Goal: Task Accomplishment & Management: Manage account settings

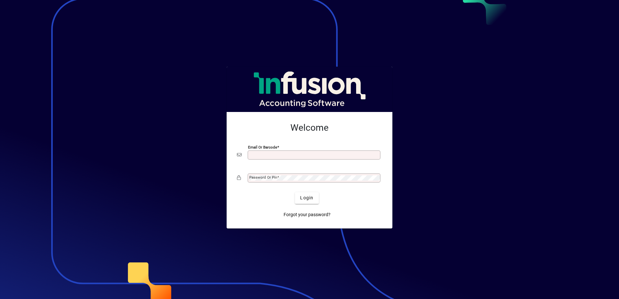
click at [271, 156] on input "Email or Barcode" at bounding box center [314, 154] width 131 height 5
click at [266, 154] on input "Email or Barcode" at bounding box center [314, 154] width 131 height 5
click at [304, 154] on input "Email or Barcode" at bounding box center [314, 154] width 131 height 5
type input "**********"
click at [264, 177] on mat-label "Password or Pin" at bounding box center [263, 177] width 28 height 5
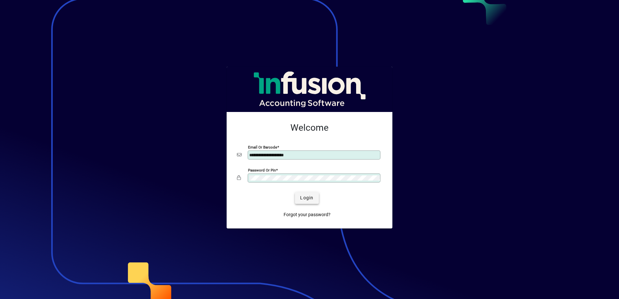
click at [307, 195] on span "Login" at bounding box center [306, 198] width 13 height 7
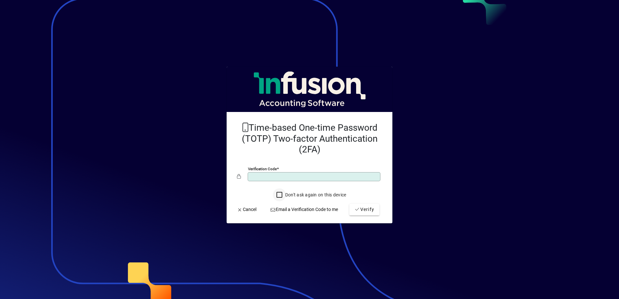
type input "******"
click at [356, 208] on icon "submit" at bounding box center [357, 209] width 6 height 5
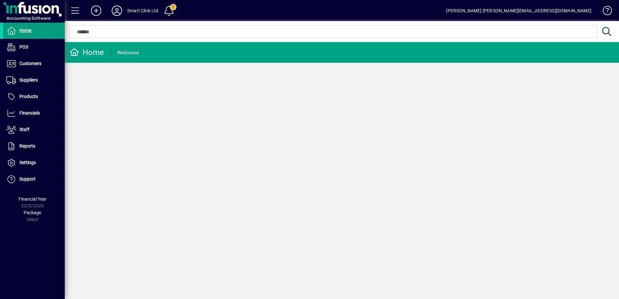
click at [173, 14] on span at bounding box center [169, 11] width 16 height 16
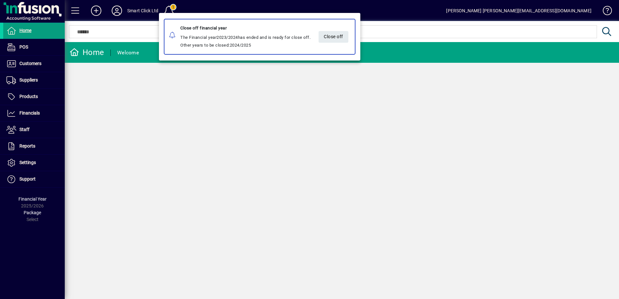
click at [186, 137] on div at bounding box center [309, 149] width 619 height 299
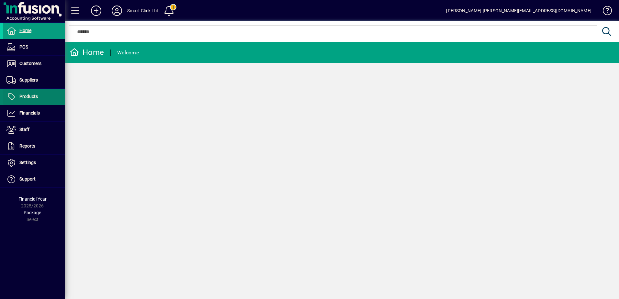
click at [29, 101] on span at bounding box center [33, 97] width 61 height 16
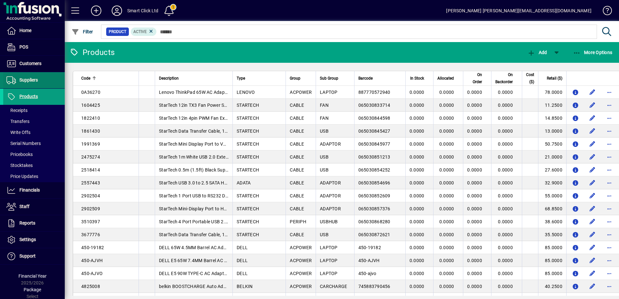
click at [27, 79] on span "Suppliers" at bounding box center [28, 79] width 18 height 5
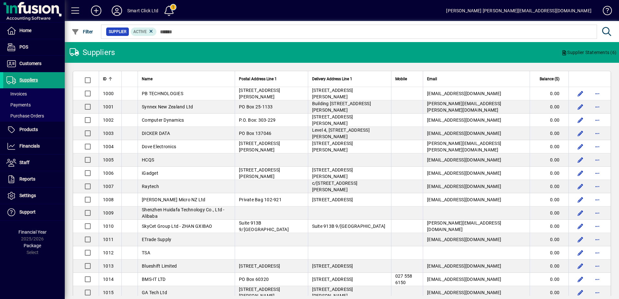
click at [161, 160] on td "HCQS" at bounding box center [186, 159] width 97 height 13
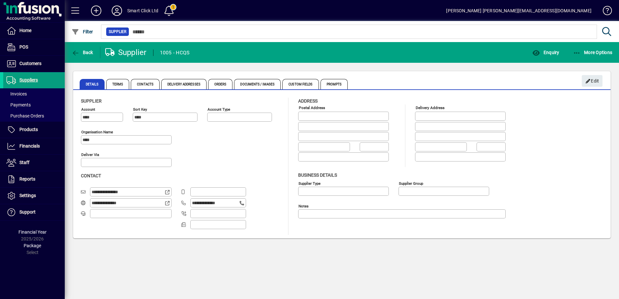
type input "**********"
type input "*****"
click at [581, 53] on span "More Options" at bounding box center [592, 52] width 39 height 5
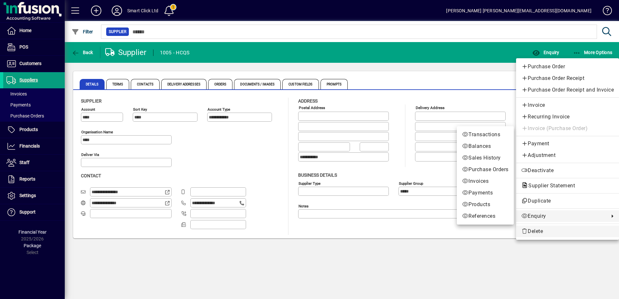
click at [549, 228] on span "Delete" at bounding box center [567, 232] width 93 height 8
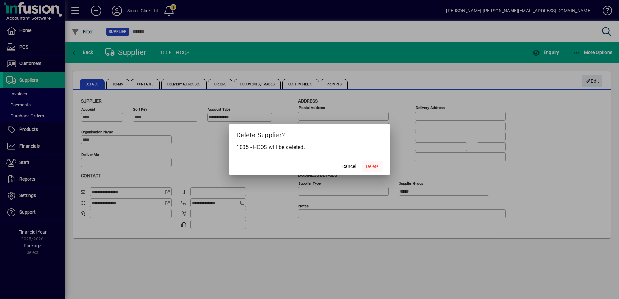
click at [368, 166] on span "Delete" at bounding box center [372, 166] width 12 height 7
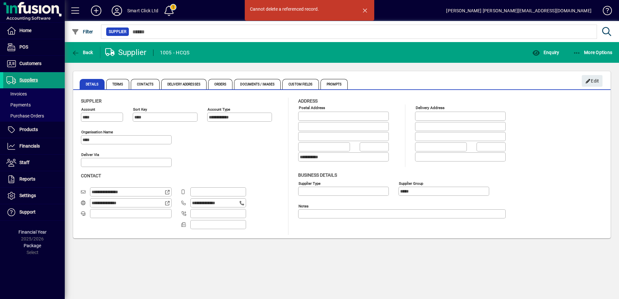
click at [30, 83] on span "Suppliers" at bounding box center [28, 79] width 18 height 5
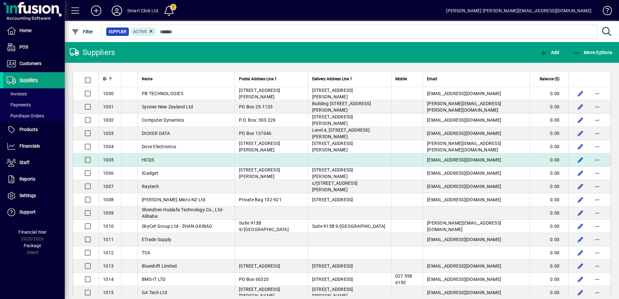
click at [151, 162] on span "HCQS" at bounding box center [148, 159] width 12 height 5
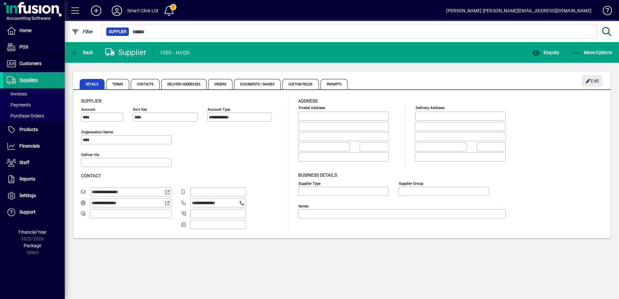
type input "**********"
type input "*****"
click at [592, 52] on span "More Options" at bounding box center [592, 52] width 39 height 5
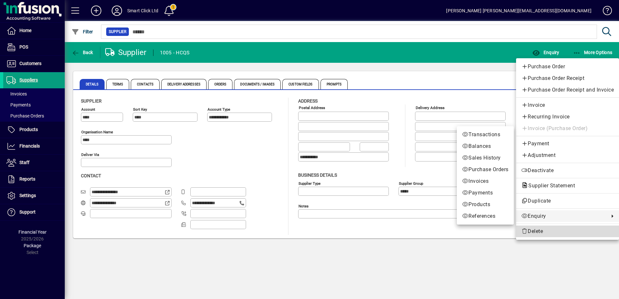
click at [532, 232] on span "Delete" at bounding box center [567, 232] width 93 height 8
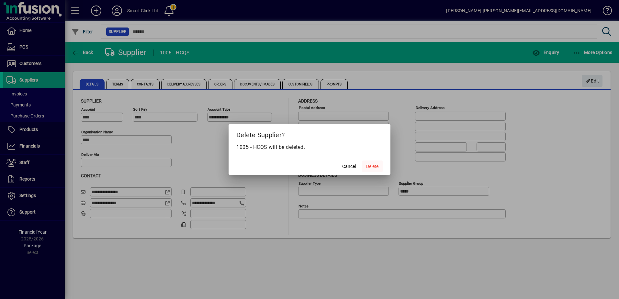
click at [371, 167] on span "Delete" at bounding box center [372, 166] width 12 height 7
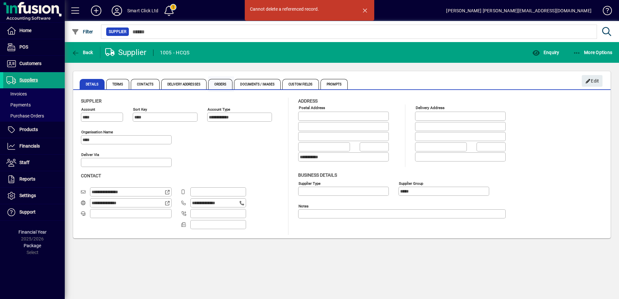
click at [226, 86] on span "Orders" at bounding box center [220, 84] width 25 height 10
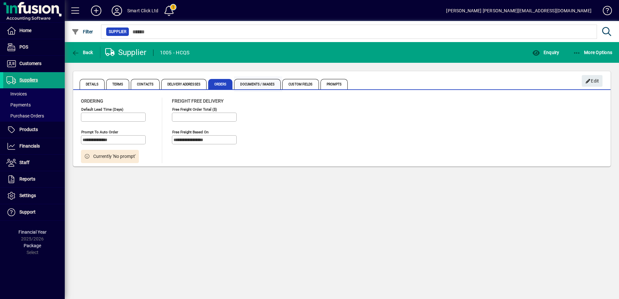
click at [248, 86] on span "Documents / Images" at bounding box center [257, 84] width 47 height 10
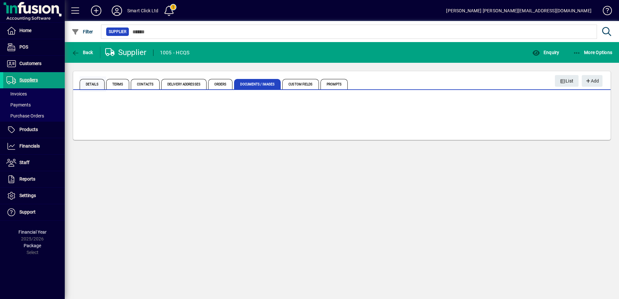
click at [93, 83] on span "Details" at bounding box center [92, 84] width 25 height 10
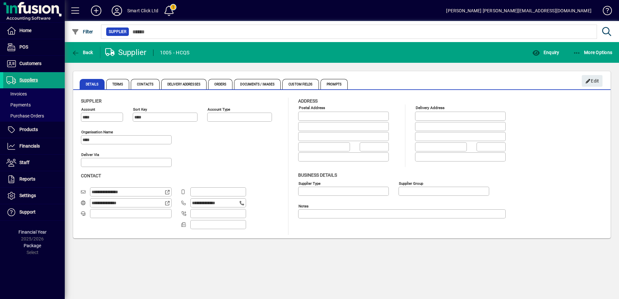
type input "**********"
type input "*****"
type input "**********"
click at [26, 125] on span at bounding box center [33, 130] width 61 height 16
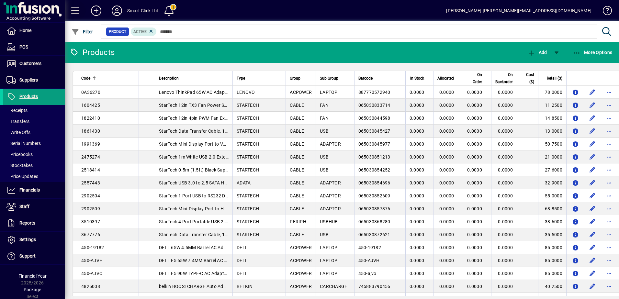
click at [81, 11] on span at bounding box center [76, 11] width 16 height 16
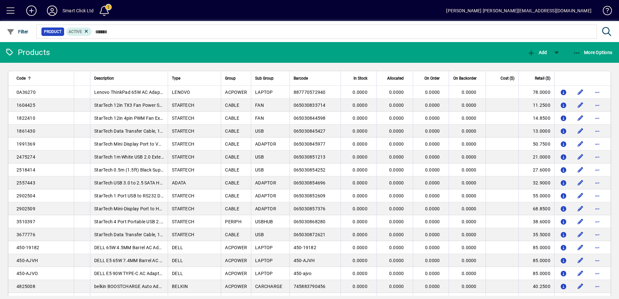
click at [10, 14] on span at bounding box center [11, 11] width 16 height 16
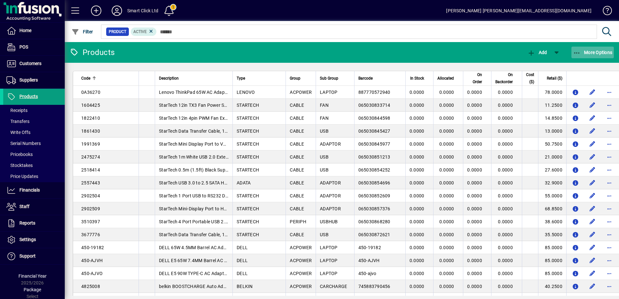
click at [584, 50] on span "More Options" at bounding box center [592, 52] width 39 height 5
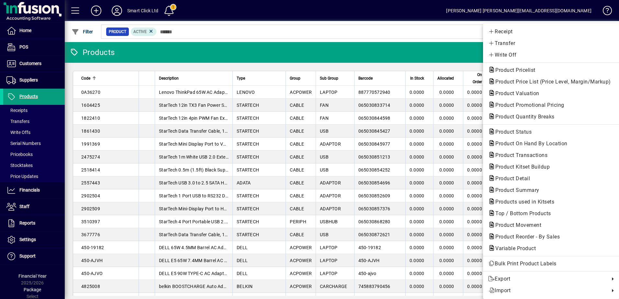
click at [189, 78] on div at bounding box center [309, 149] width 619 height 299
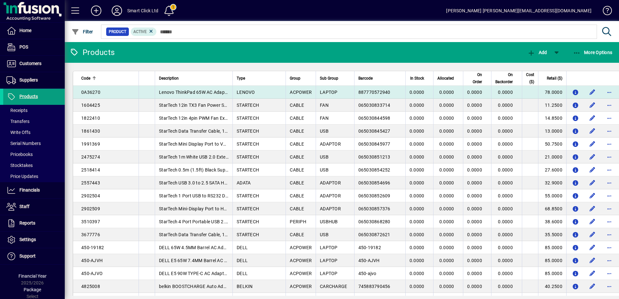
click at [600, 92] on td at bounding box center [594, 92] width 56 height 13
click at [601, 93] on span "button" at bounding box center [609, 92] width 16 height 16
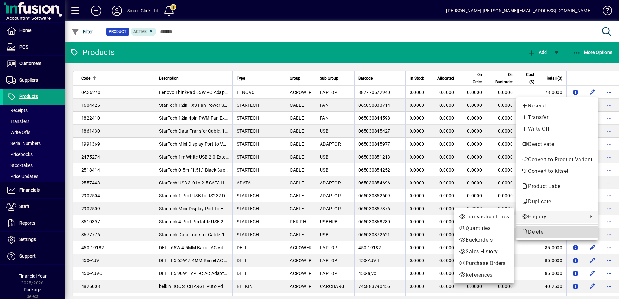
click at [543, 230] on span "Delete" at bounding box center [556, 232] width 71 height 8
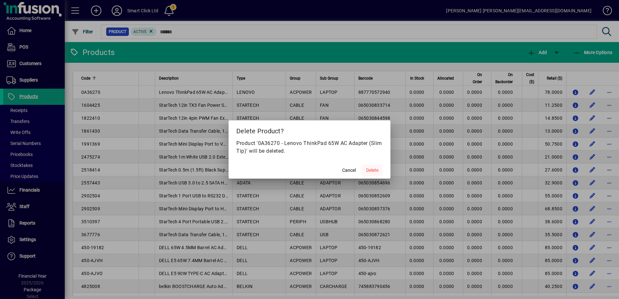
click at [371, 170] on span "Delete" at bounding box center [372, 170] width 12 height 7
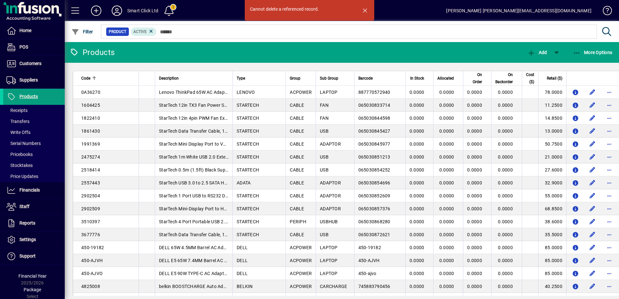
drag, startPoint x: 317, startPoint y: 8, endPoint x: 248, endPoint y: 11, distance: 68.3
click at [248, 11] on div "Cannot delete a referenced record." at bounding box center [309, 10] width 129 height 21
drag, startPoint x: 248, startPoint y: 11, endPoint x: 319, endPoint y: 11, distance: 70.6
click at [313, 11] on div "Cannot delete a referenced record." at bounding box center [284, 9] width 69 height 7
drag, startPoint x: 295, startPoint y: 11, endPoint x: 250, endPoint y: 13, distance: 45.0
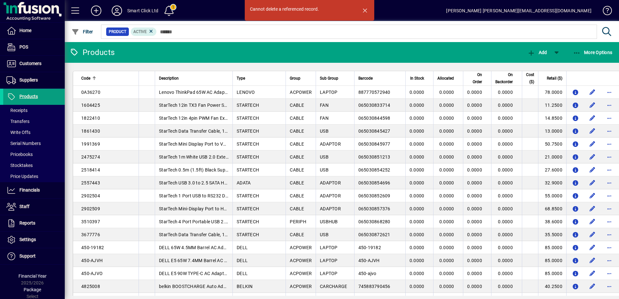
click at [250, 13] on div "Cannot delete a referenced record." at bounding box center [309, 10] width 129 height 21
click at [23, 33] on span "Home" at bounding box center [25, 30] width 12 height 5
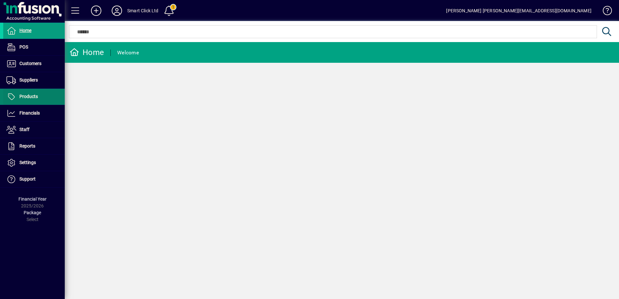
click at [28, 96] on span "Products" at bounding box center [28, 96] width 18 height 5
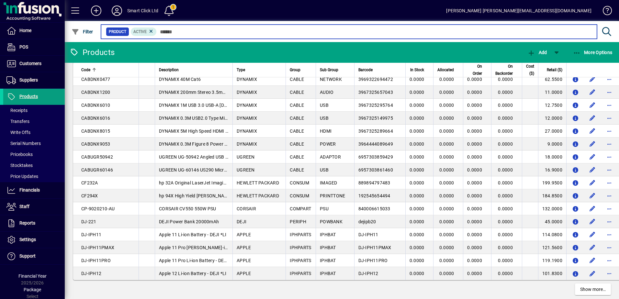
scroll to position [1112, 0]
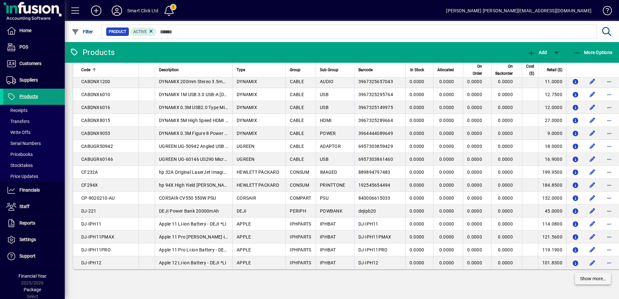
click at [575, 283] on span at bounding box center [593, 279] width 36 height 16
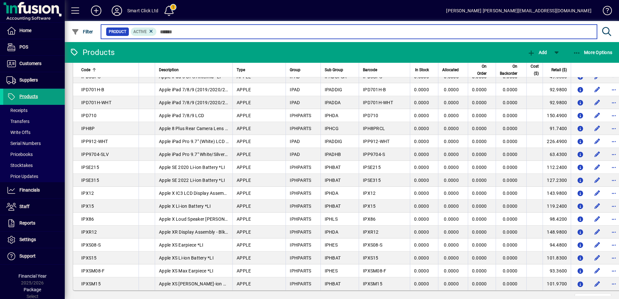
scroll to position [2408, 0]
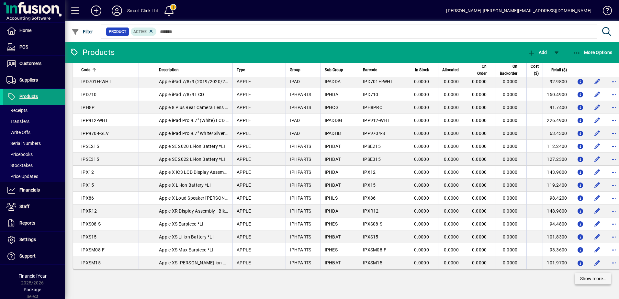
click at [590, 281] on span "Show more…" at bounding box center [593, 278] width 26 height 7
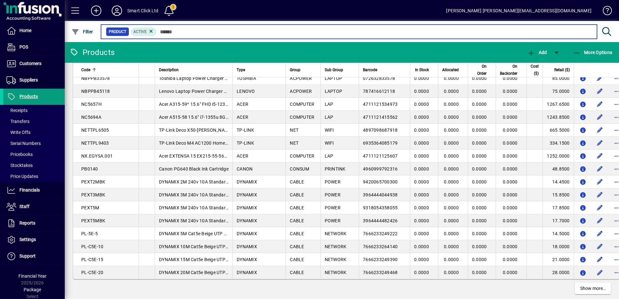
scroll to position [3703, 0]
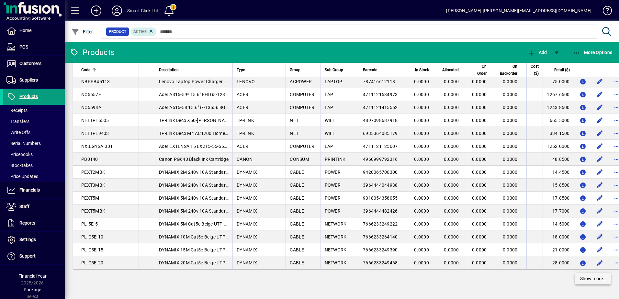
click at [588, 282] on span at bounding box center [593, 279] width 36 height 16
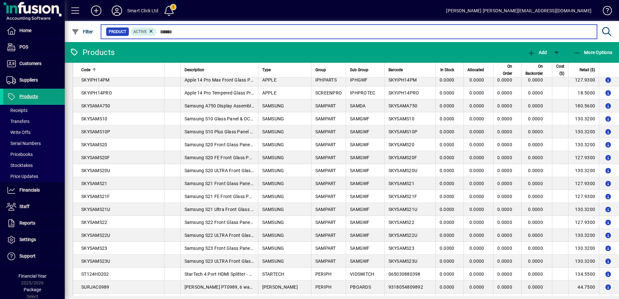
scroll to position [4998, 0]
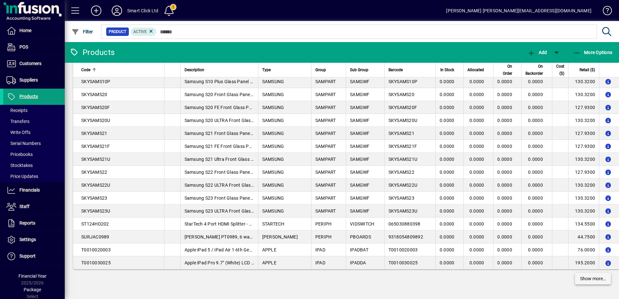
click at [594, 280] on span "Show more…" at bounding box center [593, 278] width 26 height 7
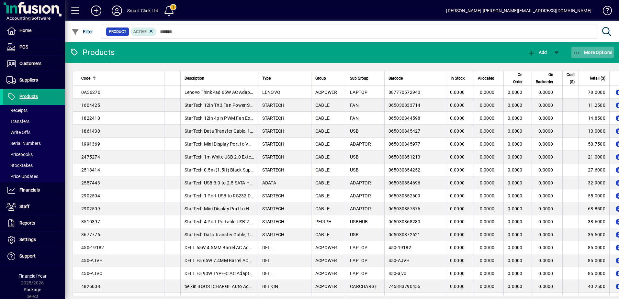
click at [599, 56] on span "button" at bounding box center [592, 53] width 43 height 16
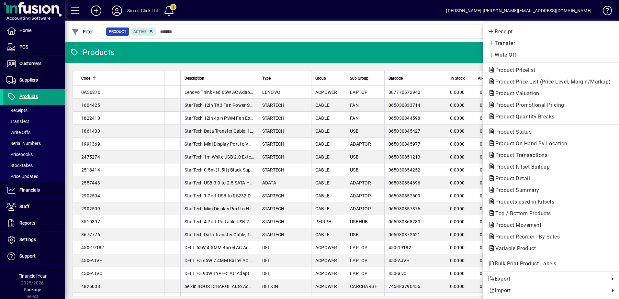
click at [382, 34] on div at bounding box center [309, 149] width 619 height 299
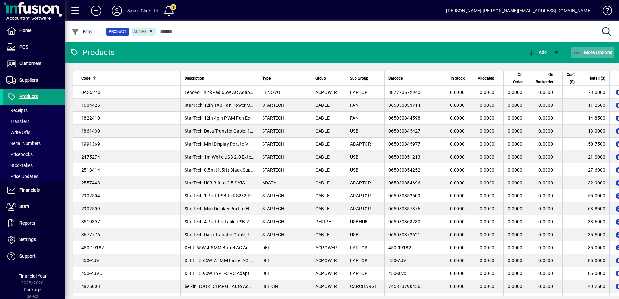
click at [577, 51] on icon "button" at bounding box center [577, 53] width 8 height 6
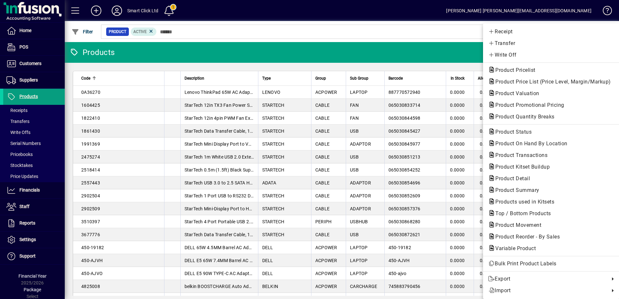
click at [447, 36] on div at bounding box center [309, 149] width 619 height 299
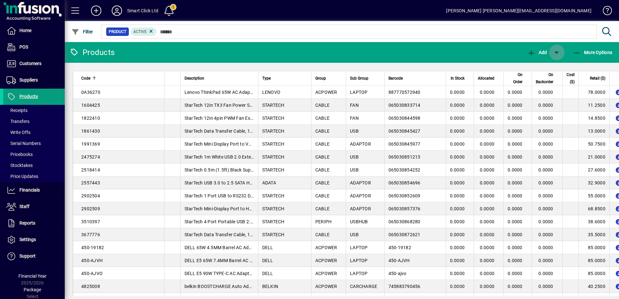
click at [554, 50] on span "button" at bounding box center [557, 53] width 16 height 16
click at [554, 50] on div at bounding box center [309, 149] width 619 height 299
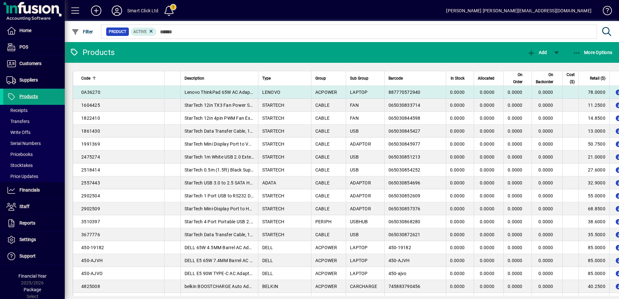
click at [117, 91] on div "0A36270" at bounding box center [120, 92] width 79 height 6
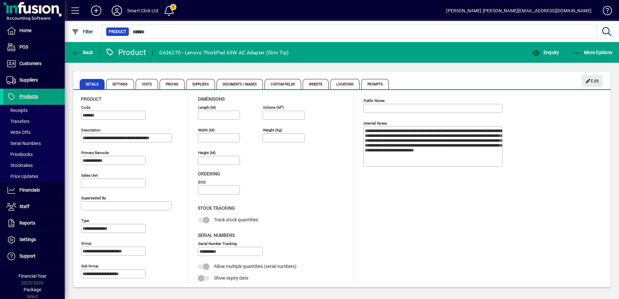
scroll to position [3, 0]
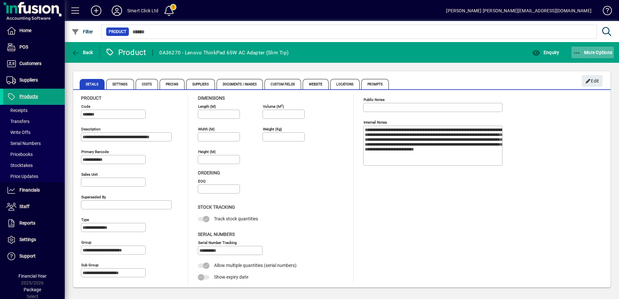
click at [579, 55] on icon "button" at bounding box center [577, 53] width 8 height 6
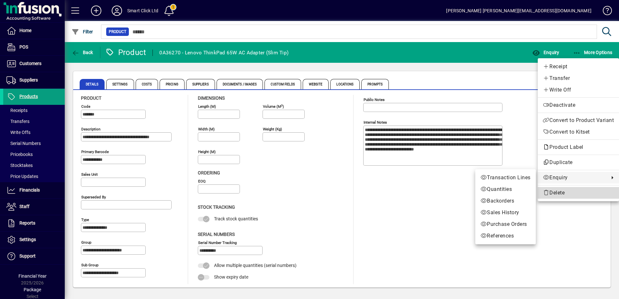
click at [566, 191] on span "Delete" at bounding box center [578, 193] width 71 height 8
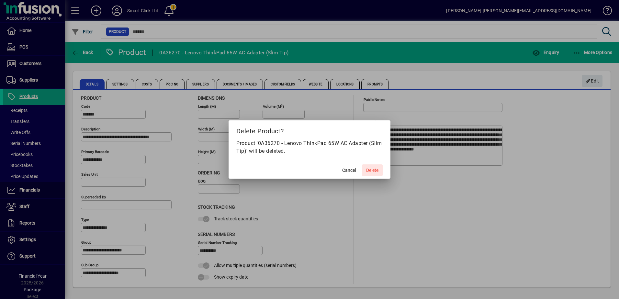
click at [371, 171] on span "Delete" at bounding box center [372, 170] width 12 height 7
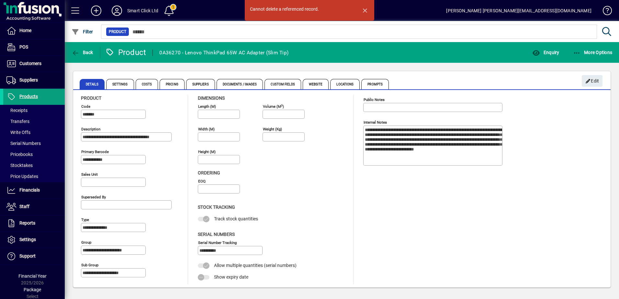
click at [78, 13] on span at bounding box center [76, 11] width 16 height 16
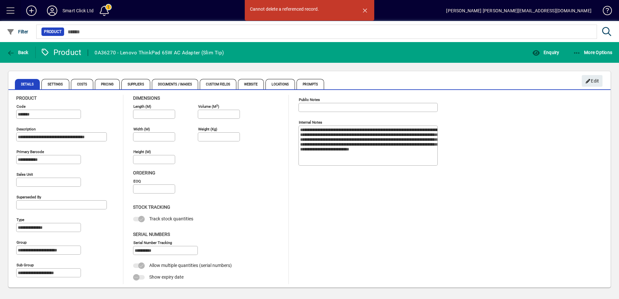
click at [14, 13] on span at bounding box center [11, 11] width 16 height 16
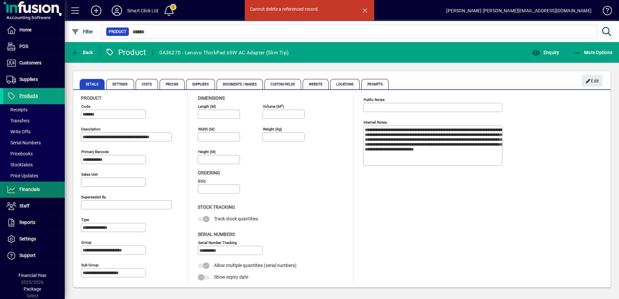
scroll to position [1, 0]
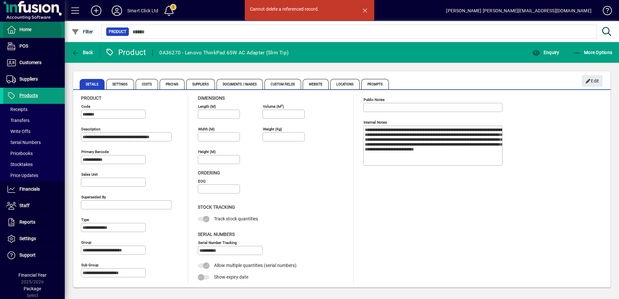
click at [15, 34] on span at bounding box center [33, 30] width 61 height 16
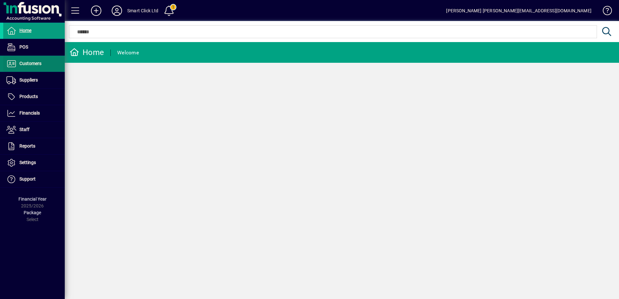
click at [26, 68] on span at bounding box center [33, 64] width 61 height 16
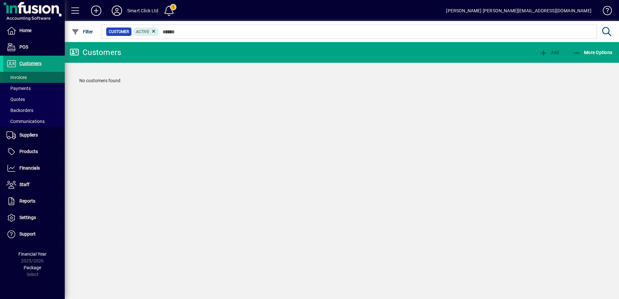
click at [26, 76] on span "Invoices" at bounding box center [16, 77] width 20 height 5
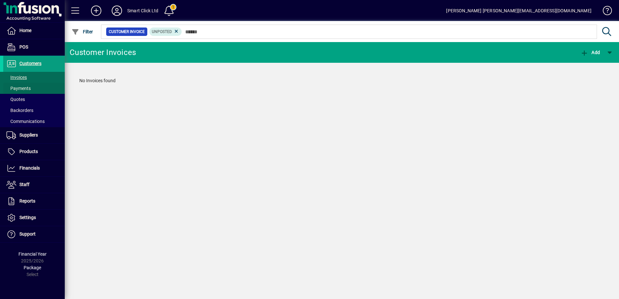
click at [26, 83] on span at bounding box center [33, 89] width 61 height 16
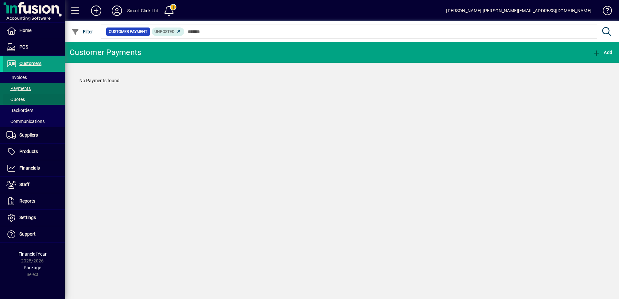
click at [26, 95] on span at bounding box center [33, 100] width 61 height 16
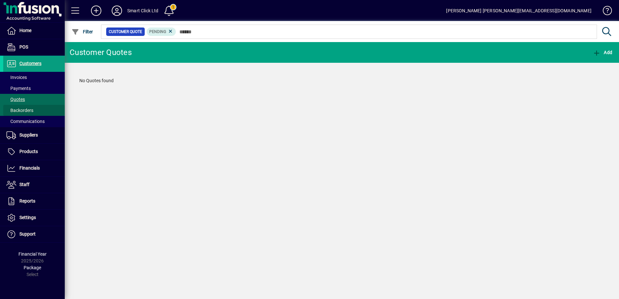
click at [28, 110] on span "Backorders" at bounding box center [19, 110] width 27 height 5
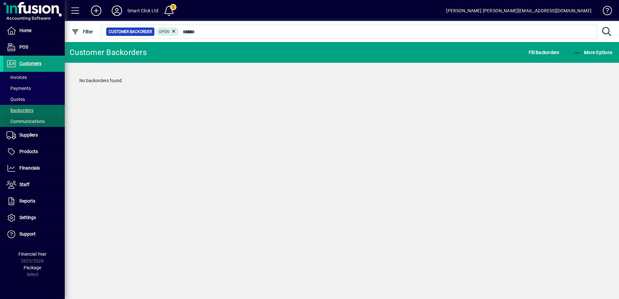
click at [28, 121] on span "Communications" at bounding box center [25, 121] width 38 height 5
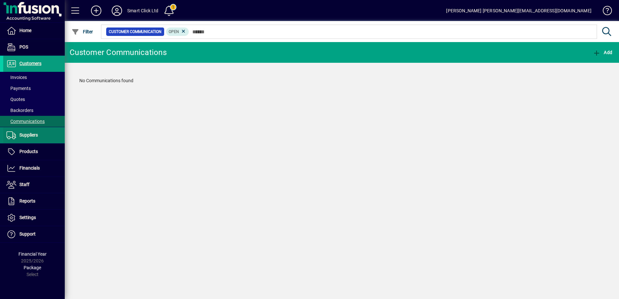
click at [32, 133] on span "Suppliers" at bounding box center [28, 134] width 18 height 5
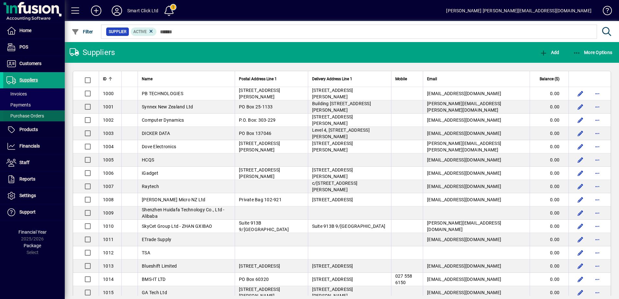
click at [35, 117] on span "Purchase Orders" at bounding box center [25, 115] width 38 height 5
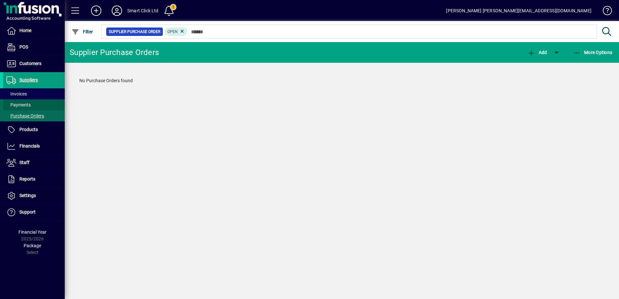
click at [36, 107] on span at bounding box center [33, 105] width 61 height 16
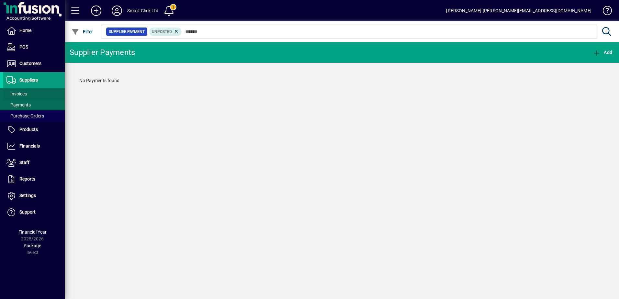
click at [35, 94] on span at bounding box center [33, 94] width 61 height 16
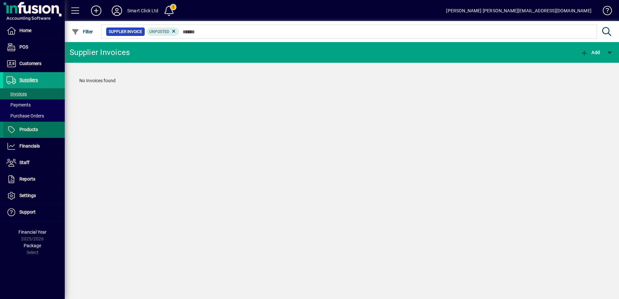
click at [41, 127] on span at bounding box center [33, 130] width 61 height 16
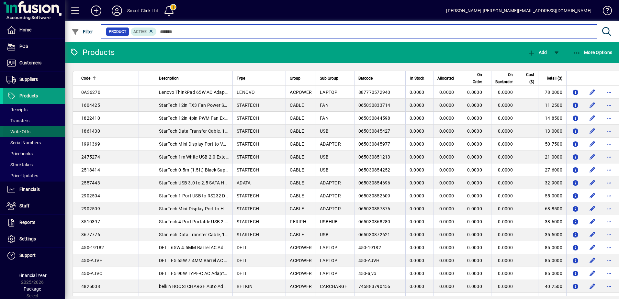
scroll to position [1, 0]
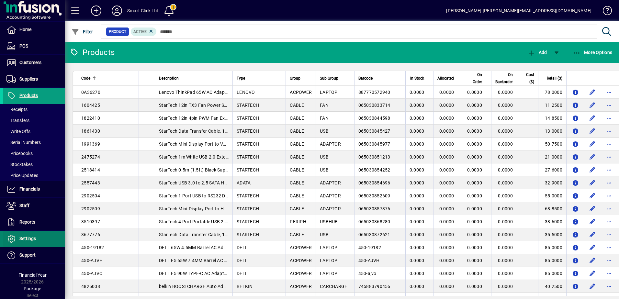
click at [31, 237] on span "Settings" at bounding box center [27, 238] width 17 height 5
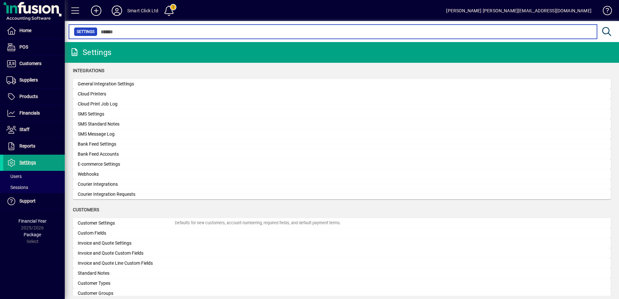
scroll to position [227, 0]
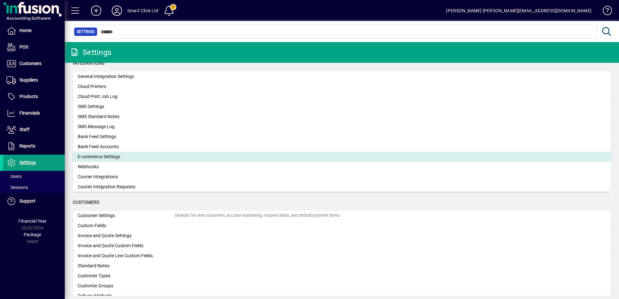
click at [165, 160] on div "E-commerce Settings" at bounding box center [126, 156] width 97 height 7
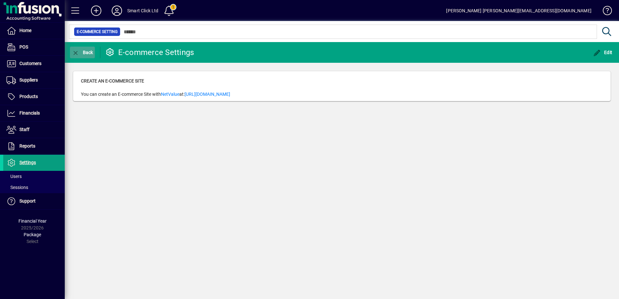
click at [77, 55] on icon "button" at bounding box center [76, 53] width 8 height 6
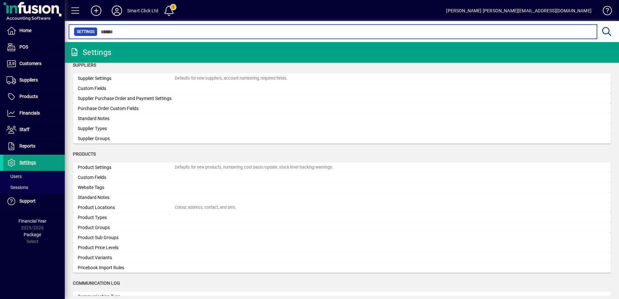
scroll to position [550, 0]
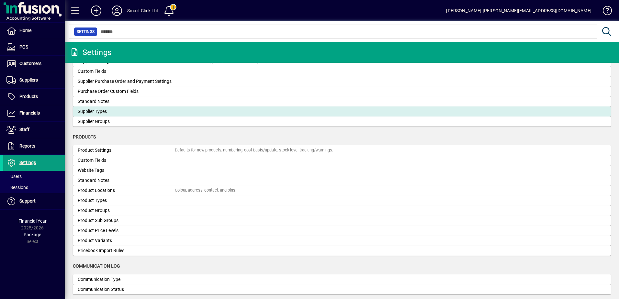
click at [95, 115] on div "Supplier Types" at bounding box center [126, 111] width 97 height 7
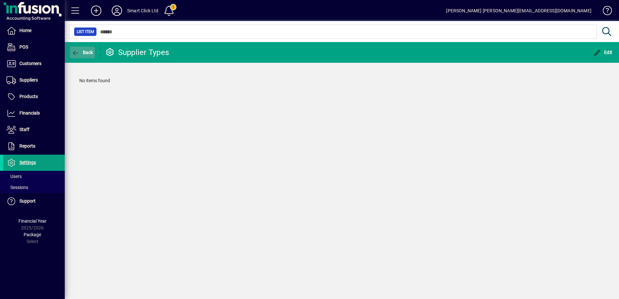
click at [85, 52] on span "Back" at bounding box center [83, 52] width 22 height 5
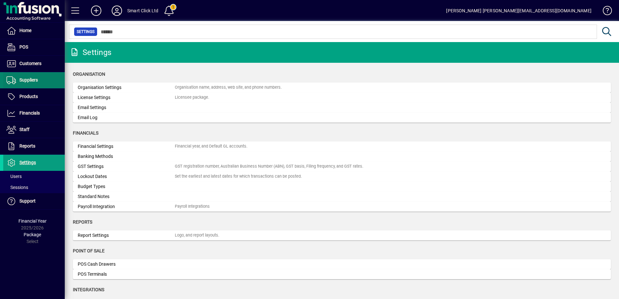
click at [43, 77] on span at bounding box center [33, 80] width 61 height 16
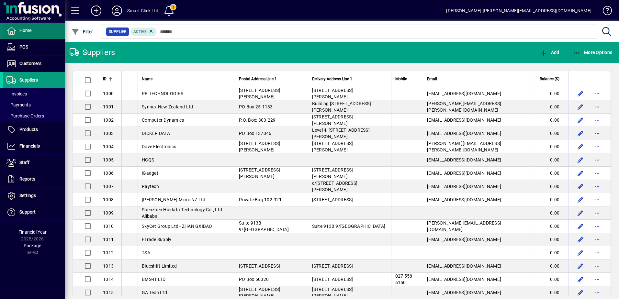
click at [31, 30] on span "Home" at bounding box center [25, 30] width 12 height 5
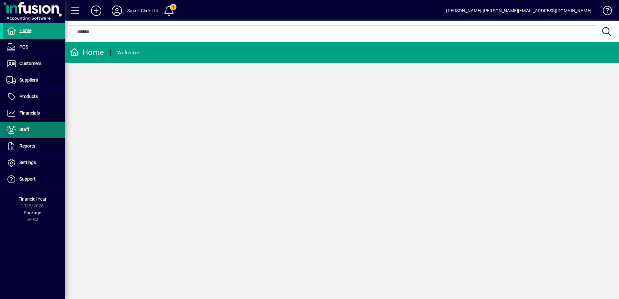
click at [23, 132] on span "Staff" at bounding box center [16, 130] width 26 height 8
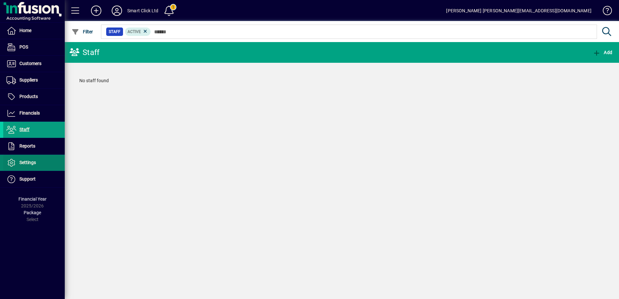
click at [28, 164] on span "Settings" at bounding box center [27, 162] width 17 height 5
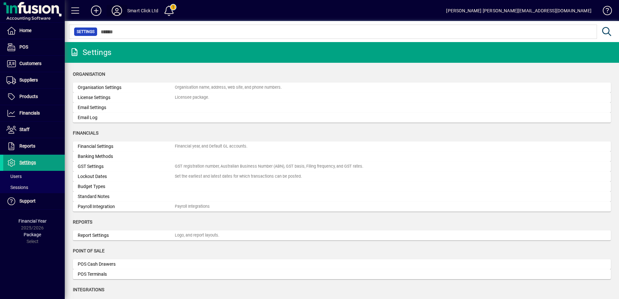
click at [120, 11] on icon at bounding box center [116, 11] width 13 height 10
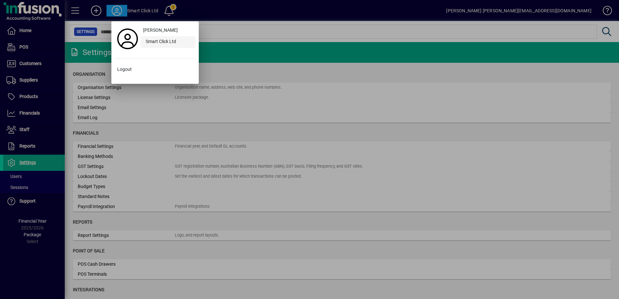
click at [153, 42] on div "Smart Click Ltd" at bounding box center [167, 42] width 55 height 12
click at [160, 42] on div "Smart Click Ltd" at bounding box center [167, 42] width 55 height 12
click at [171, 10] on div at bounding box center [309, 149] width 619 height 299
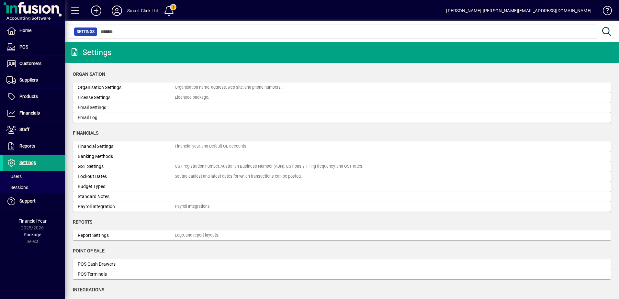
click at [147, 11] on div "Smart Click Ltd" at bounding box center [142, 11] width 31 height 10
click at [39, 30] on span at bounding box center [33, 31] width 61 height 16
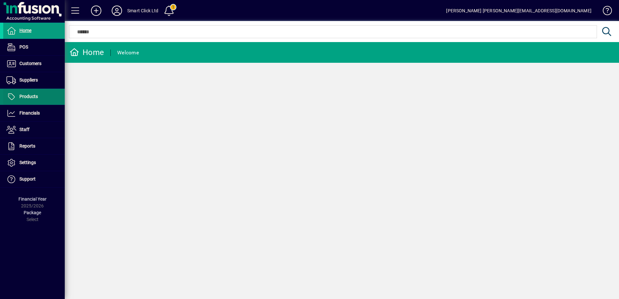
click at [32, 93] on span "Products" at bounding box center [20, 97] width 35 height 8
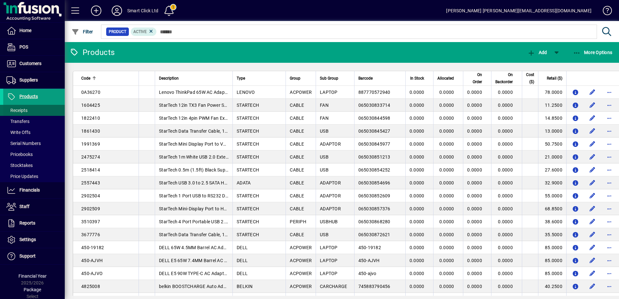
click at [31, 113] on span at bounding box center [33, 111] width 61 height 16
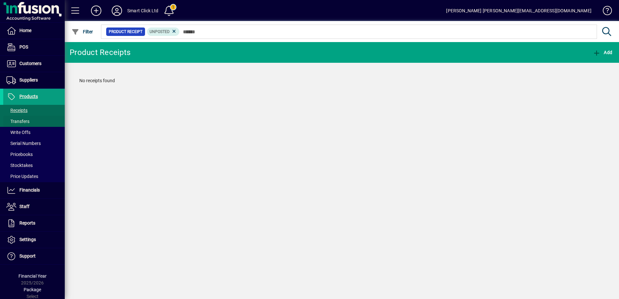
click at [30, 124] on span at bounding box center [33, 122] width 61 height 16
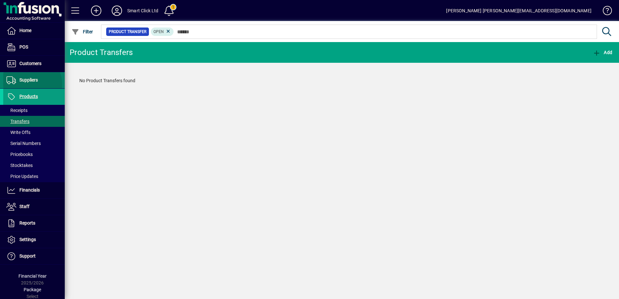
click at [28, 84] on span at bounding box center [33, 80] width 61 height 16
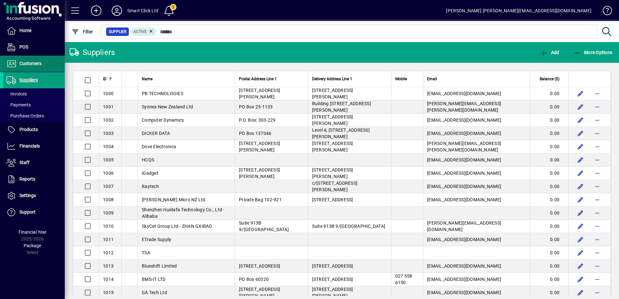
click at [31, 65] on span "Customers" at bounding box center [30, 63] width 22 height 5
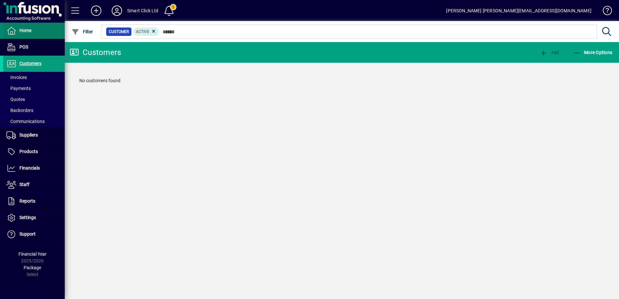
click at [29, 34] on span "Home" at bounding box center [17, 31] width 28 height 8
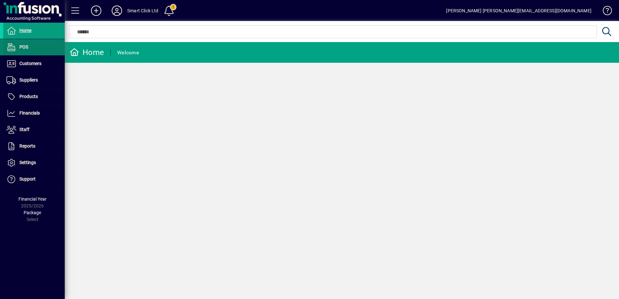
click at [31, 47] on span at bounding box center [33, 47] width 61 height 16
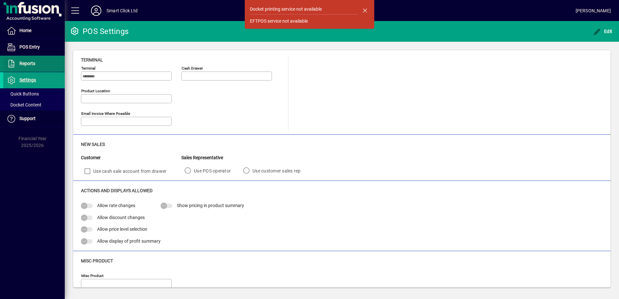
type input "**********"
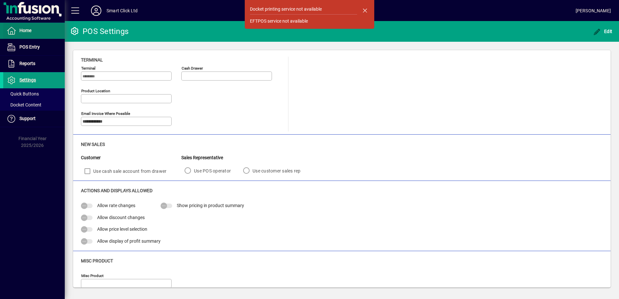
click at [27, 33] on span "Home" at bounding box center [25, 30] width 12 height 5
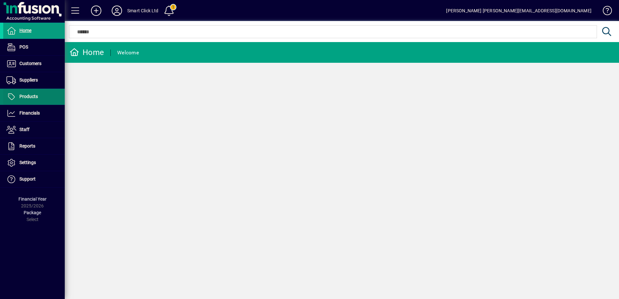
click at [33, 94] on span "Products" at bounding box center [20, 97] width 35 height 8
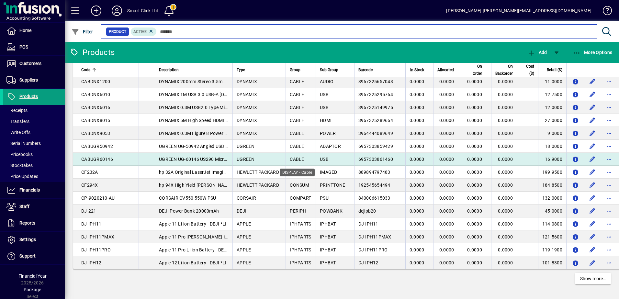
scroll to position [1112, 0]
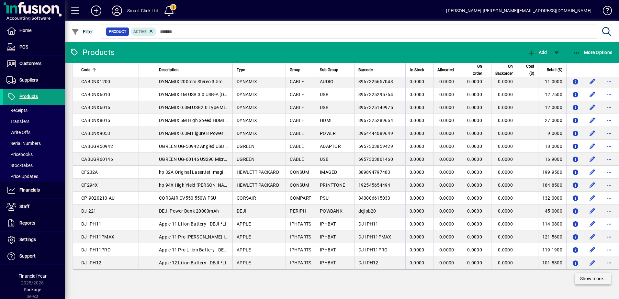
click at [580, 278] on span "Show more…" at bounding box center [593, 278] width 26 height 7
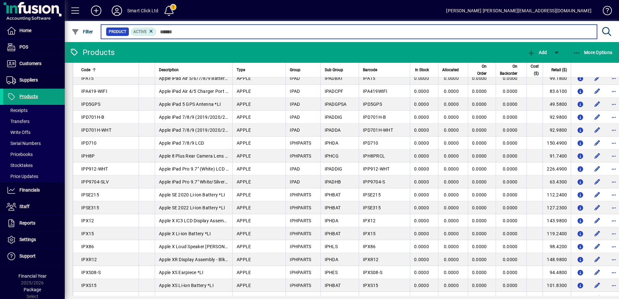
scroll to position [2408, 0]
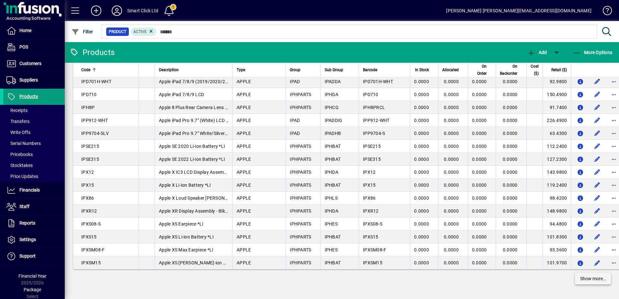
click at [589, 281] on span "Show more…" at bounding box center [593, 278] width 26 height 7
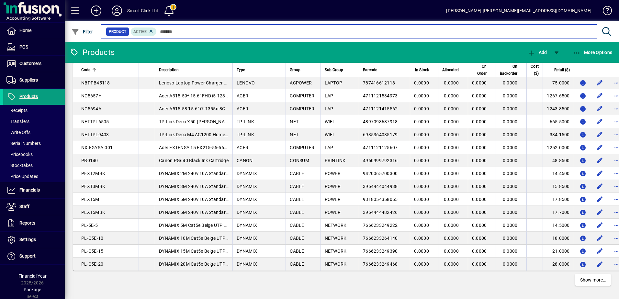
scroll to position [3703, 0]
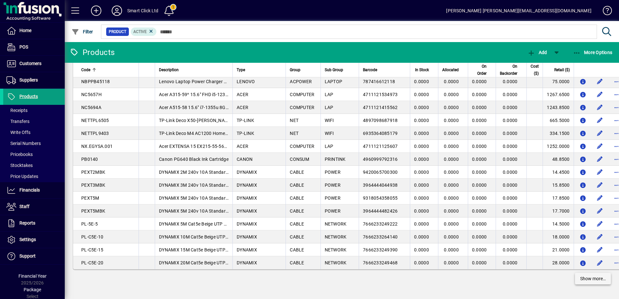
click at [600, 278] on span "Show more…" at bounding box center [593, 278] width 26 height 7
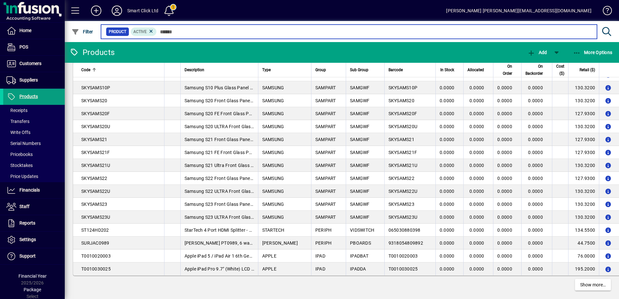
scroll to position [4998, 0]
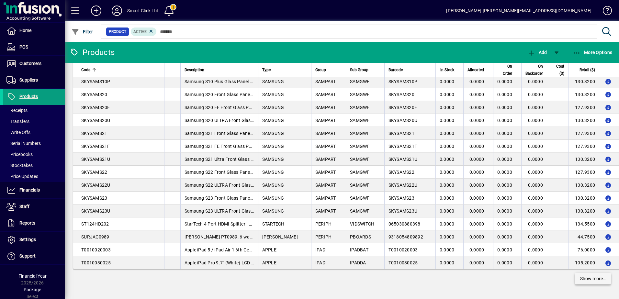
click at [594, 279] on span "Show more…" at bounding box center [593, 278] width 26 height 7
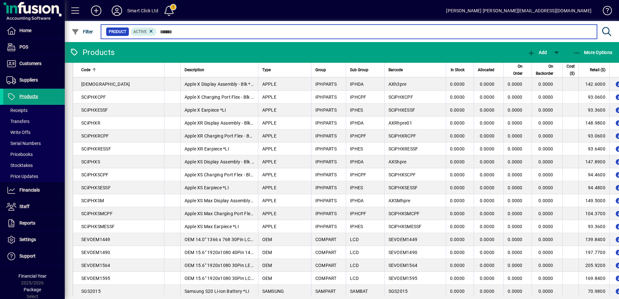
scroll to position [4274, 0]
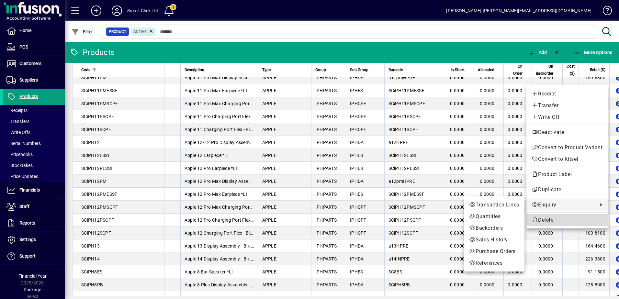
click at [552, 219] on span "Delete" at bounding box center [566, 220] width 71 height 8
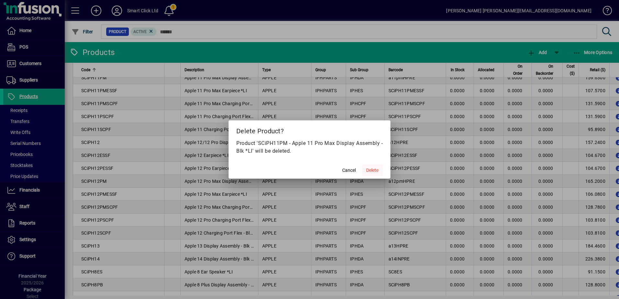
click at [370, 169] on span "Delete" at bounding box center [372, 170] width 12 height 7
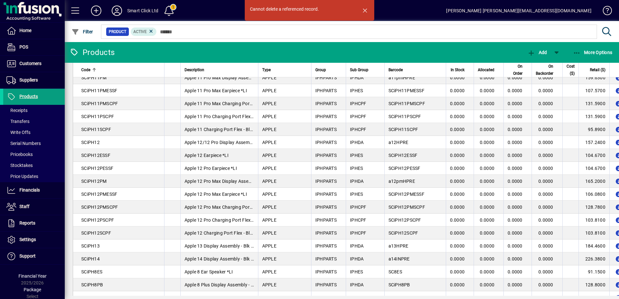
scroll to position [4339, 0]
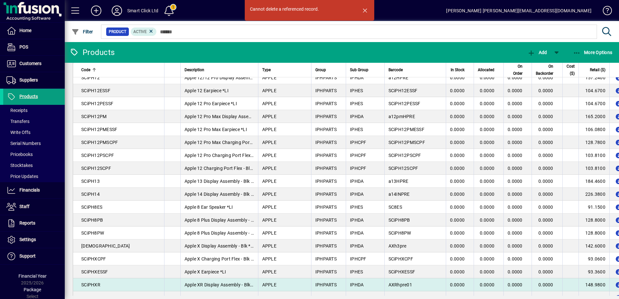
click at [88, 286] on span "SCiPHXR" at bounding box center [90, 284] width 19 height 5
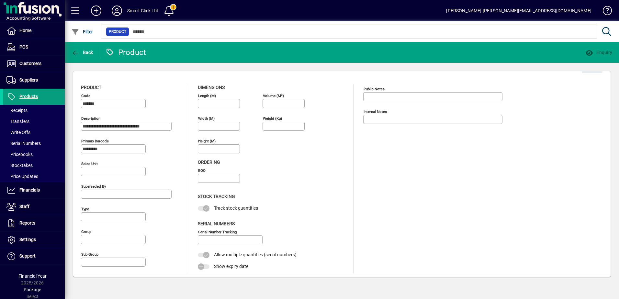
type input "**********"
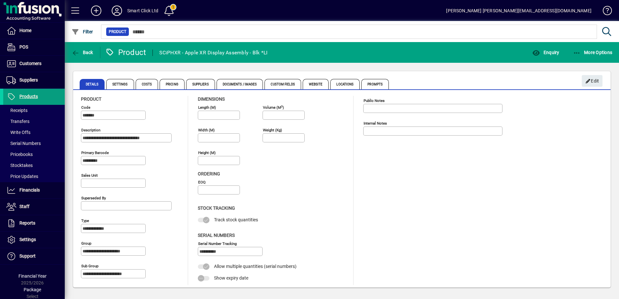
scroll to position [3, 0]
click at [343, 85] on span "Locations" at bounding box center [344, 84] width 29 height 10
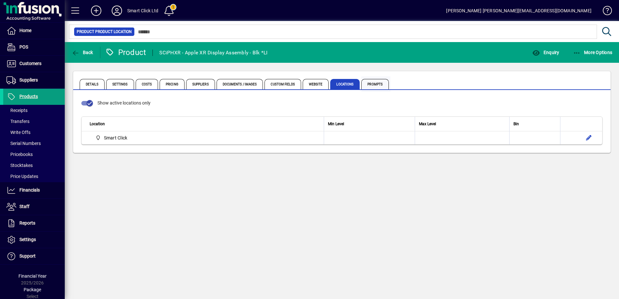
click at [370, 85] on span "Prompts" at bounding box center [375, 84] width 28 height 10
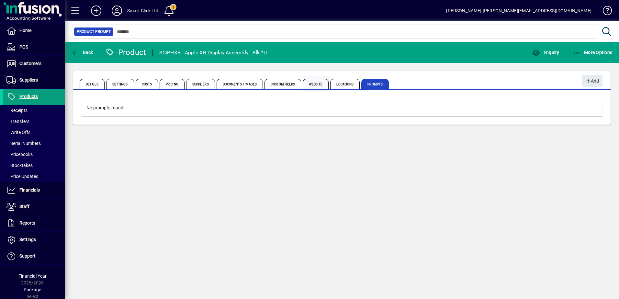
drag, startPoint x: 370, startPoint y: 85, endPoint x: 319, endPoint y: 86, distance: 51.5
click at [319, 86] on span "Website" at bounding box center [316, 84] width 26 height 10
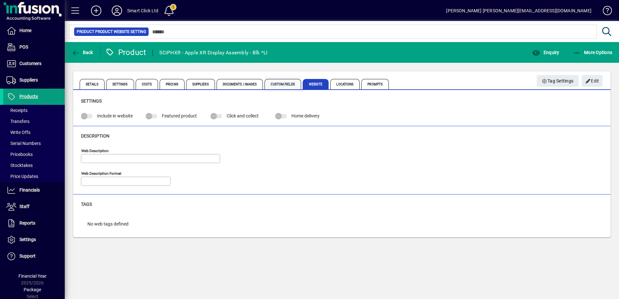
type input "**********"
click at [287, 86] on span "Custom Fields" at bounding box center [282, 84] width 36 height 10
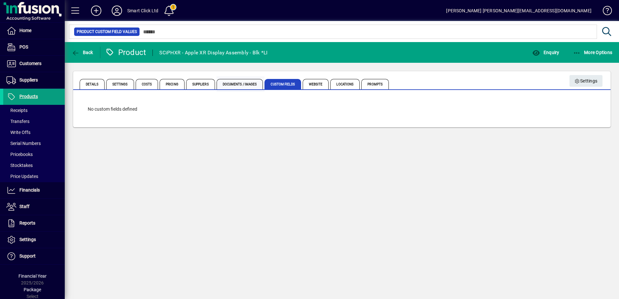
click at [255, 84] on span "Documents / Images" at bounding box center [240, 84] width 47 height 10
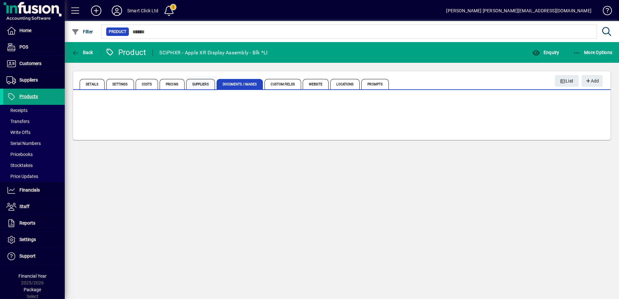
click at [205, 84] on span "Suppliers" at bounding box center [200, 84] width 29 height 10
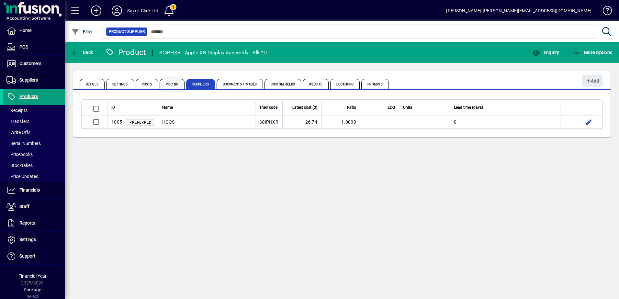
click at [168, 85] on span "Pricing" at bounding box center [172, 84] width 25 height 10
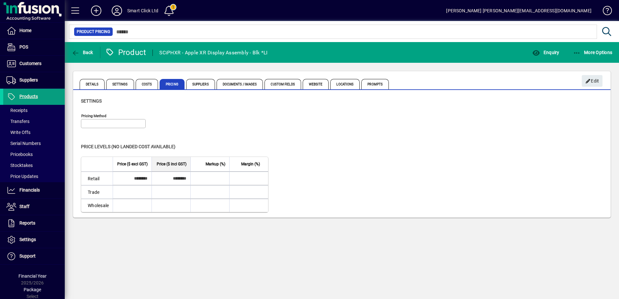
type input "**********"
click at [143, 87] on span "Costs" at bounding box center [147, 84] width 23 height 10
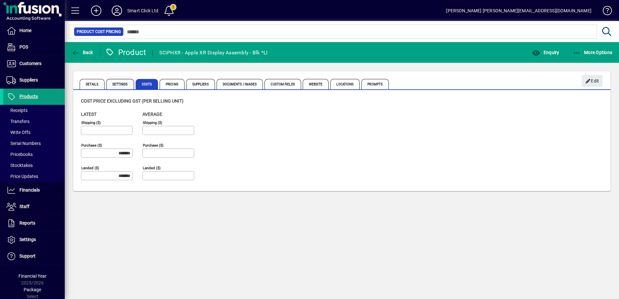
click at [126, 85] on span "Settings" at bounding box center [120, 84] width 28 height 10
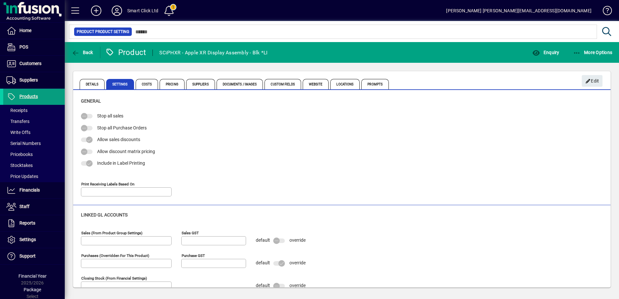
type input "**********"
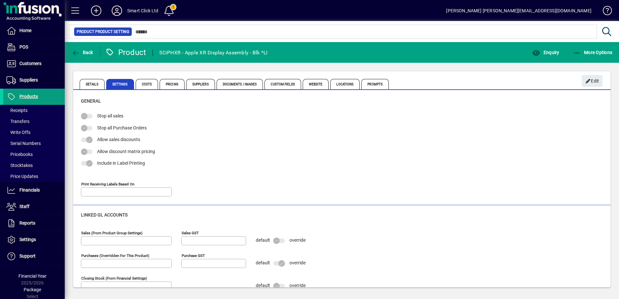
type input "**********"
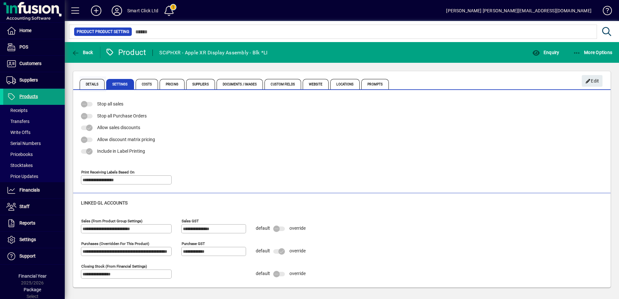
click at [98, 83] on span "Details" at bounding box center [92, 84] width 25 height 10
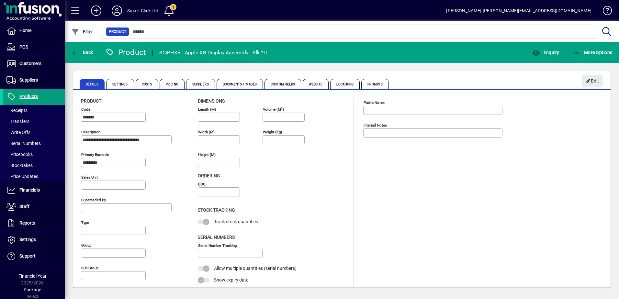
type input "**********"
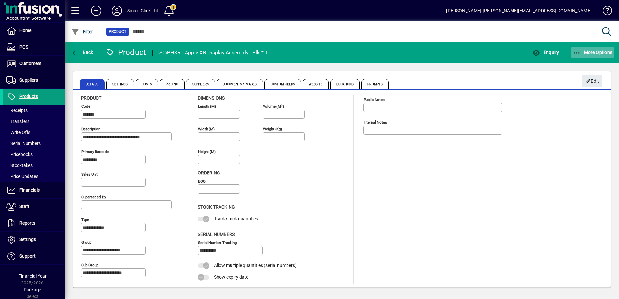
click at [587, 51] on span "More Options" at bounding box center [592, 52] width 39 height 5
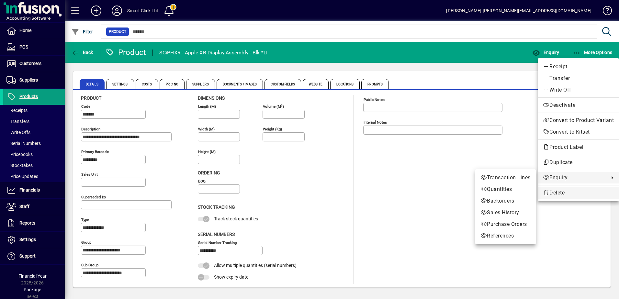
click at [568, 192] on span "Delete" at bounding box center [578, 193] width 71 height 8
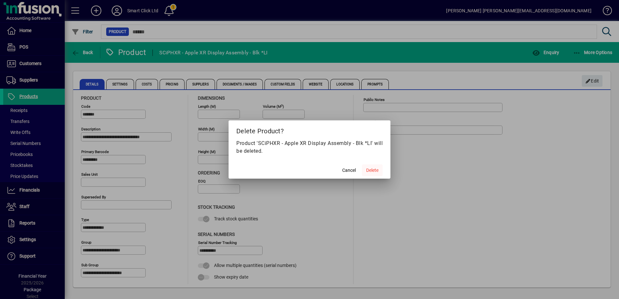
click at [374, 167] on span "Delete" at bounding box center [372, 170] width 12 height 7
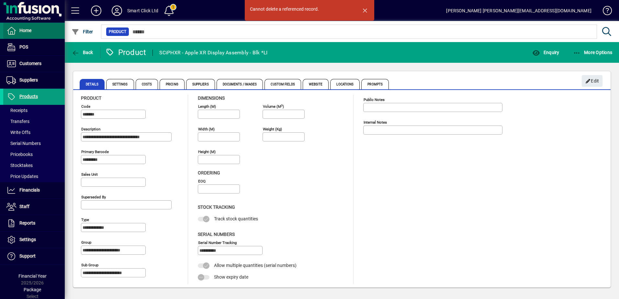
click at [34, 28] on span at bounding box center [33, 31] width 61 height 16
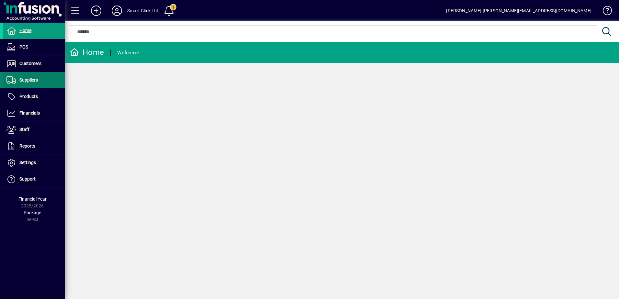
click at [31, 88] on span at bounding box center [33, 80] width 61 height 16
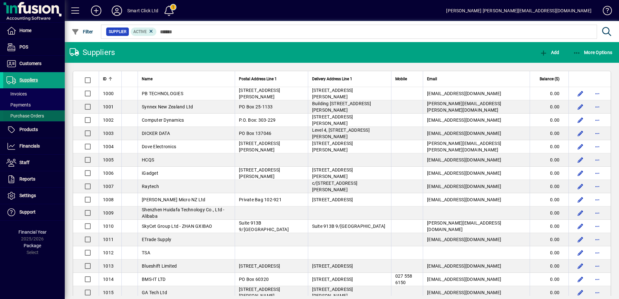
click at [50, 118] on span at bounding box center [33, 116] width 61 height 16
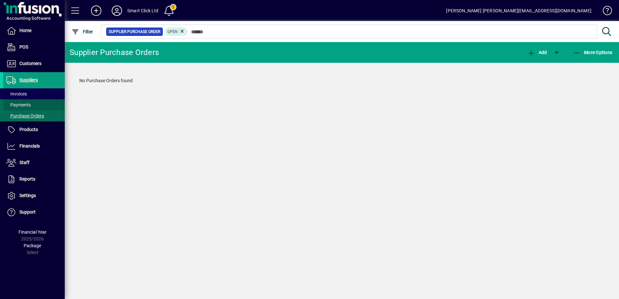
click at [44, 107] on span at bounding box center [33, 105] width 61 height 16
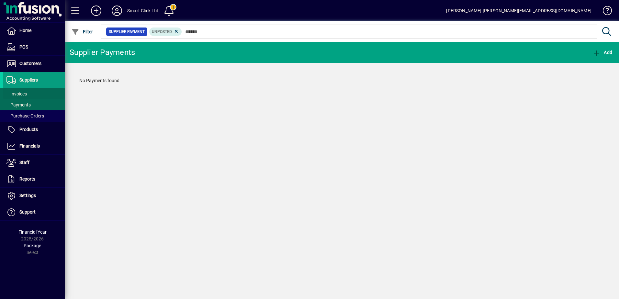
click at [40, 95] on span at bounding box center [33, 94] width 61 height 16
click at [69, 13] on span at bounding box center [76, 11] width 16 height 16
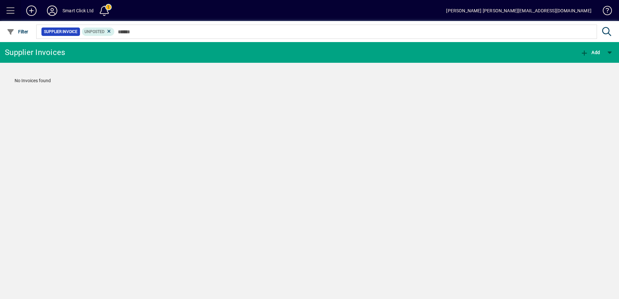
click at [12, 15] on span at bounding box center [11, 11] width 16 height 16
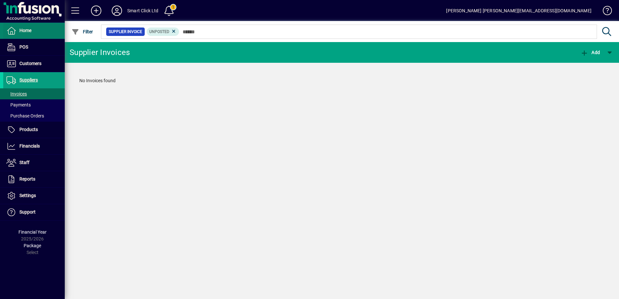
click at [20, 30] on span "Home" at bounding box center [25, 30] width 12 height 5
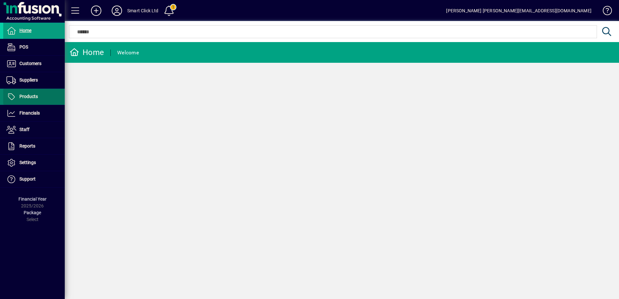
click at [33, 98] on span "Products" at bounding box center [28, 96] width 18 height 5
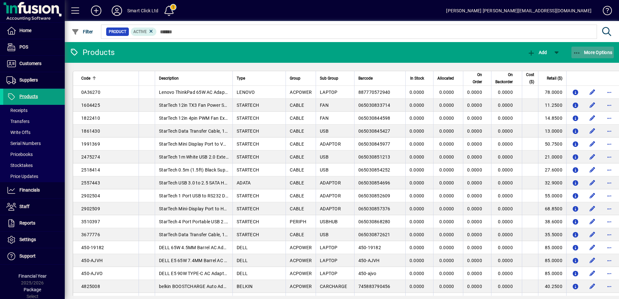
click at [593, 55] on span "More Options" at bounding box center [592, 52] width 39 height 5
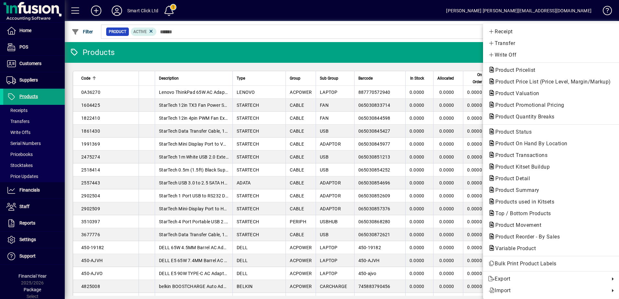
click at [183, 54] on div at bounding box center [309, 149] width 619 height 299
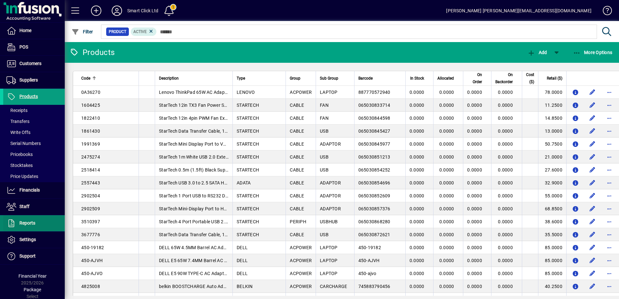
click at [27, 220] on span "Reports" at bounding box center [19, 223] width 32 height 8
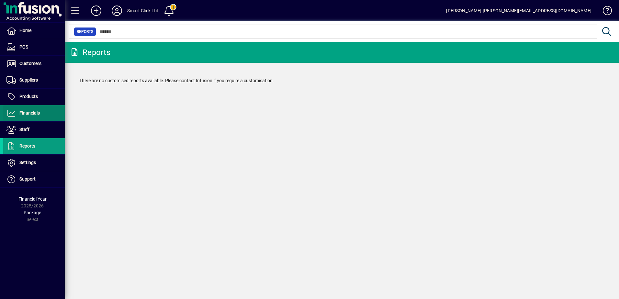
click at [36, 113] on span "Financials" at bounding box center [29, 112] width 20 height 5
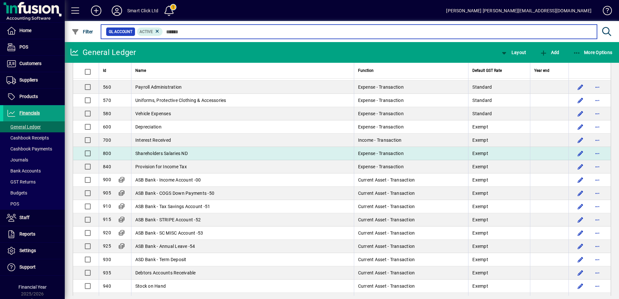
scroll to position [1339, 0]
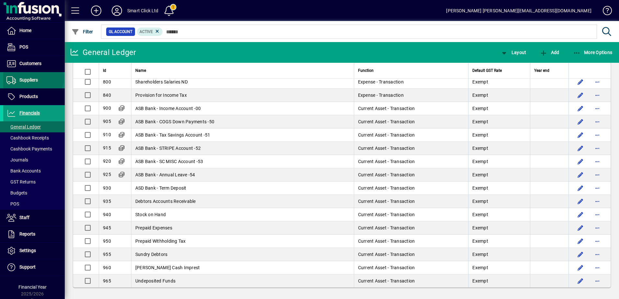
click at [33, 78] on span "Suppliers" at bounding box center [28, 79] width 18 height 5
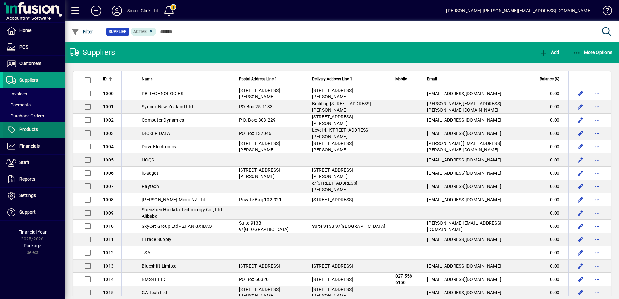
click at [36, 131] on span "Products" at bounding box center [28, 129] width 18 height 5
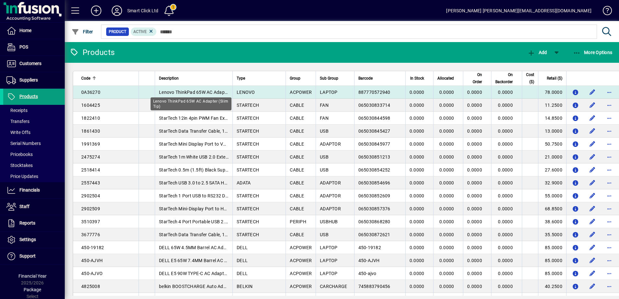
click at [177, 92] on span "Lenovo ThinkPad 65W AC Adapter (Slim Tip)" at bounding box center [205, 92] width 92 height 5
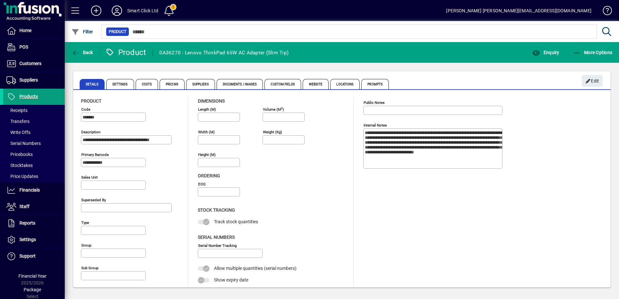
type input "**********"
click at [578, 53] on icon "button" at bounding box center [577, 53] width 8 height 6
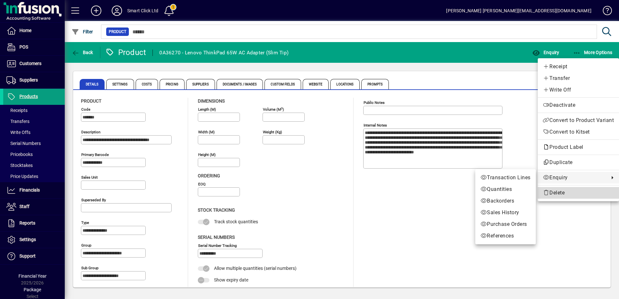
click at [570, 189] on span "Delete" at bounding box center [578, 193] width 71 height 8
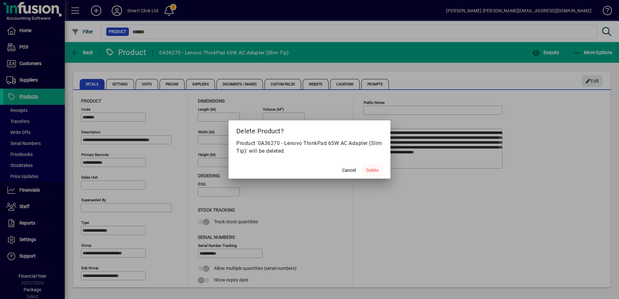
click at [371, 168] on span "Delete" at bounding box center [372, 170] width 12 height 7
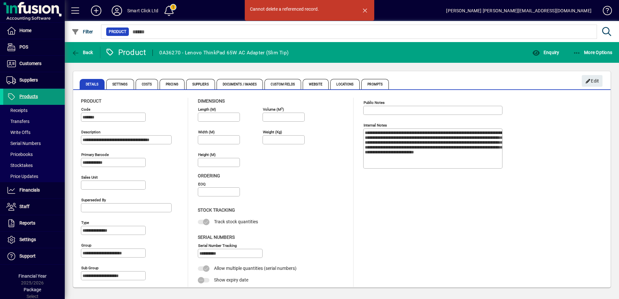
click at [28, 98] on span "Products" at bounding box center [28, 96] width 18 height 5
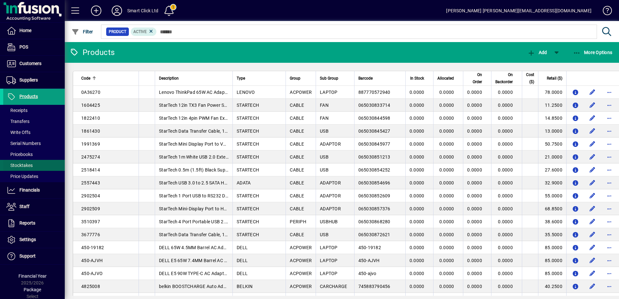
click at [24, 163] on span "Stocktakes" at bounding box center [19, 165] width 26 height 5
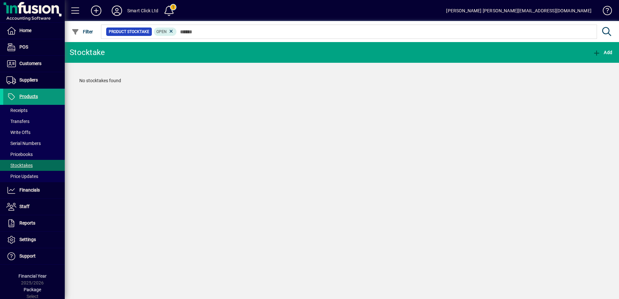
click at [27, 95] on span "Products" at bounding box center [28, 96] width 18 height 5
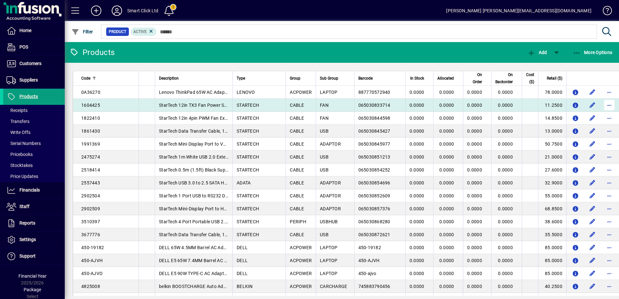
click at [601, 106] on span "button" at bounding box center [609, 105] width 16 height 16
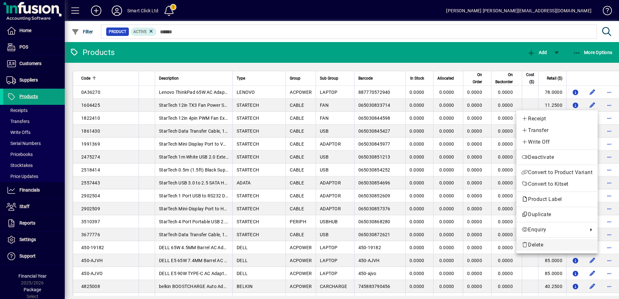
click at [534, 247] on span "Delete" at bounding box center [556, 245] width 71 height 8
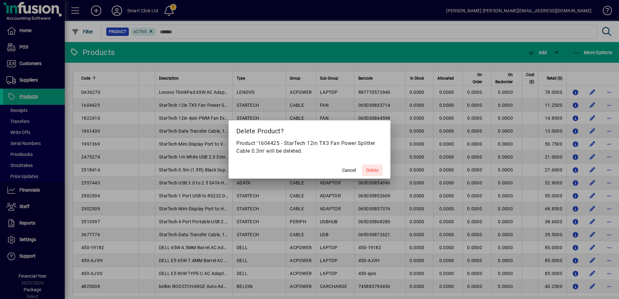
click at [372, 169] on span "Delete" at bounding box center [372, 170] width 12 height 7
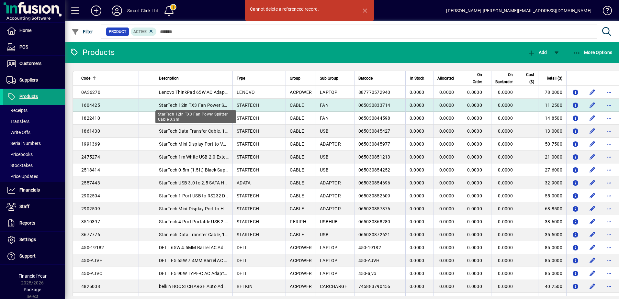
click at [189, 105] on span "StarTech 12in TX3 Fan Power Splitter Cable 0.3m" at bounding box center [210, 105] width 102 height 5
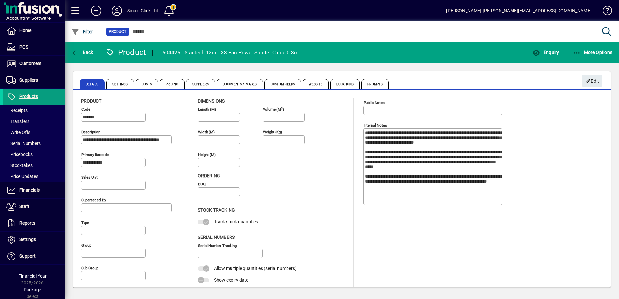
type input "**********"
click at [349, 84] on span "Locations" at bounding box center [344, 84] width 29 height 10
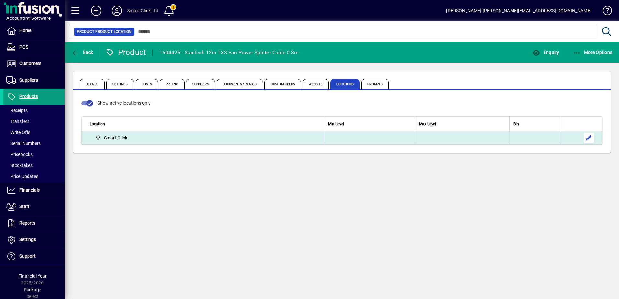
click at [590, 138] on span "button" at bounding box center [589, 138] width 16 height 16
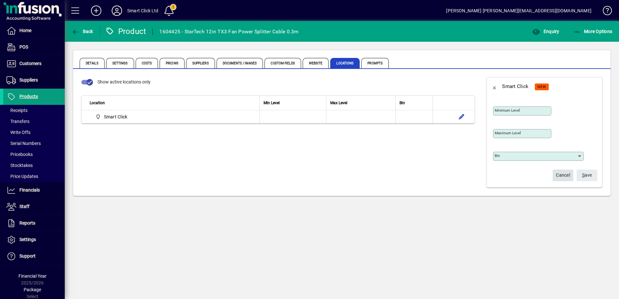
click at [562, 178] on span "Cancel" at bounding box center [563, 175] width 14 height 11
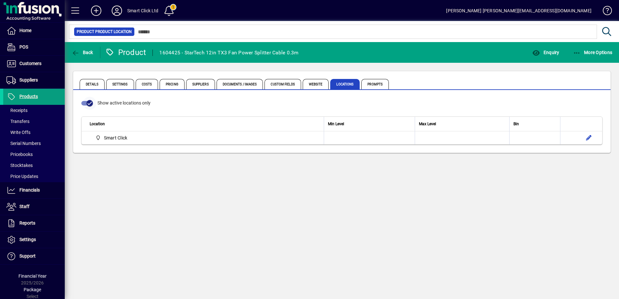
click at [88, 103] on icon "button" at bounding box center [90, 103] width 6 height 6
click at [88, 103] on span "button" at bounding box center [84, 103] width 13 height 13
click at [599, 46] on span "button" at bounding box center [592, 53] width 43 height 16
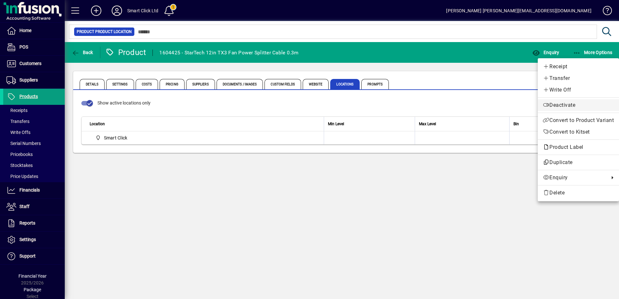
click at [571, 104] on span "Deactivate" at bounding box center [578, 105] width 71 height 8
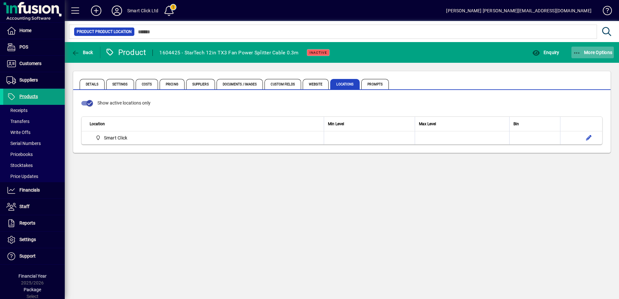
click at [596, 53] on span "More Options" at bounding box center [592, 52] width 39 height 5
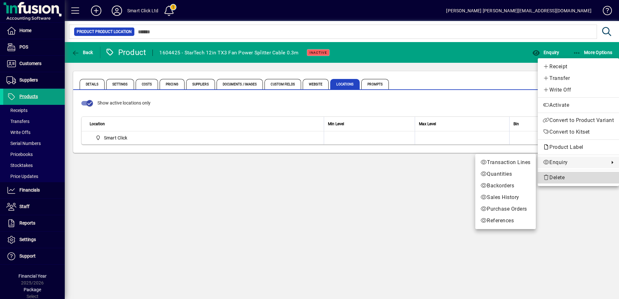
click at [553, 182] on button "Delete" at bounding box center [578, 178] width 81 height 12
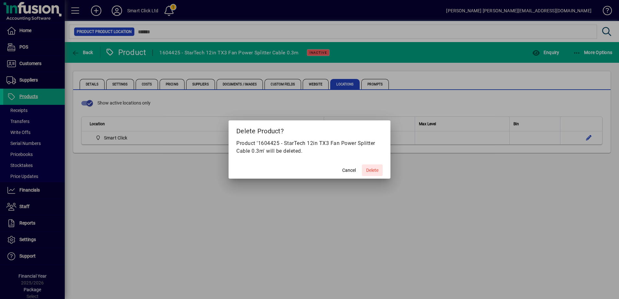
click at [369, 172] on span "Delete" at bounding box center [372, 170] width 12 height 7
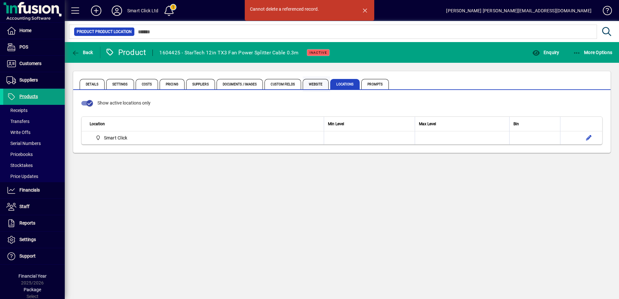
click at [305, 82] on span "Website" at bounding box center [316, 84] width 26 height 10
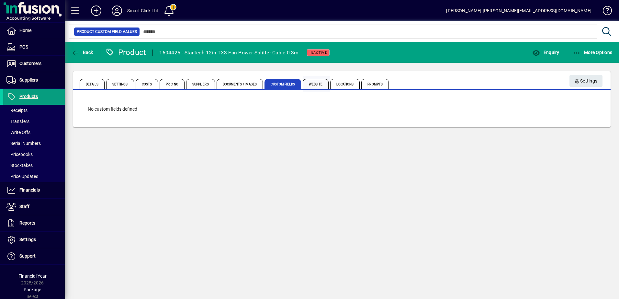
click at [321, 82] on span "Website" at bounding box center [316, 84] width 26 height 10
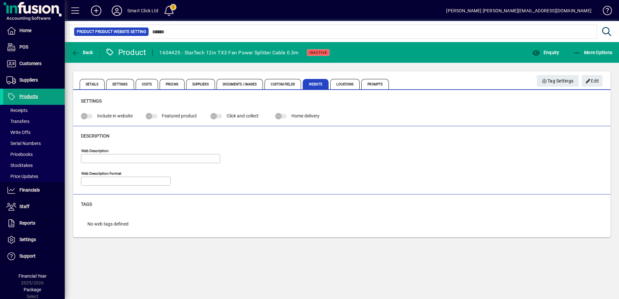
type input "**********"
click at [243, 87] on span "Documents / Images" at bounding box center [240, 84] width 47 height 10
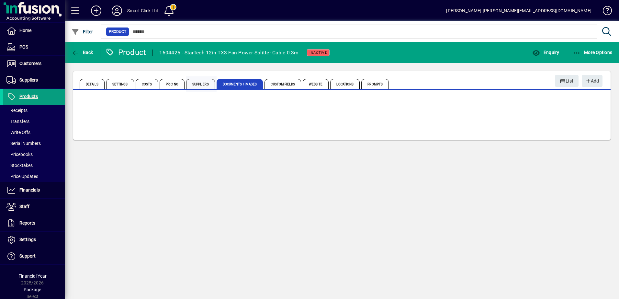
click at [191, 85] on span "Suppliers" at bounding box center [200, 84] width 29 height 10
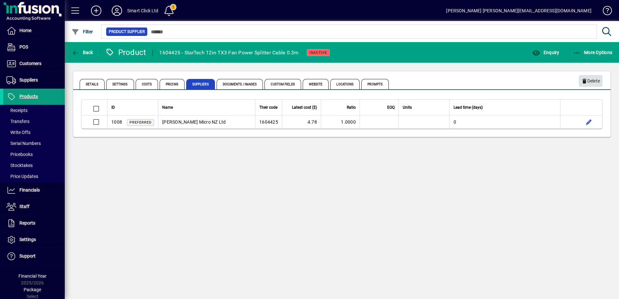
click at [600, 81] on span "button" at bounding box center [591, 81] width 24 height 16
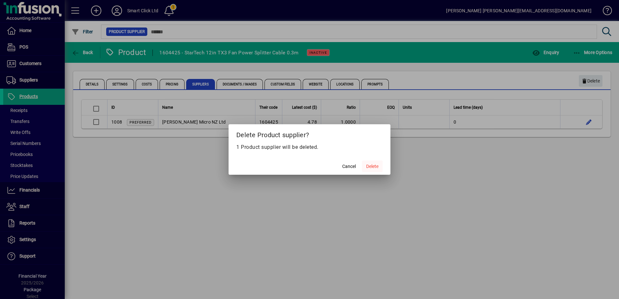
click at [372, 167] on span "Delete" at bounding box center [372, 166] width 12 height 7
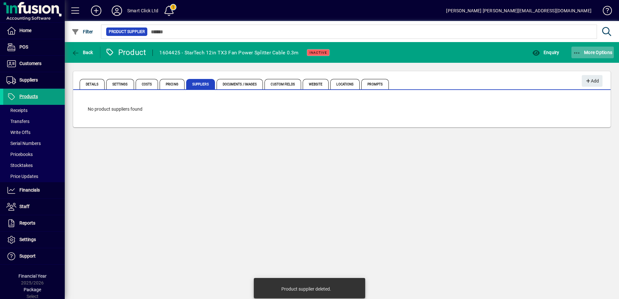
click at [588, 54] on span "More Options" at bounding box center [592, 52] width 39 height 5
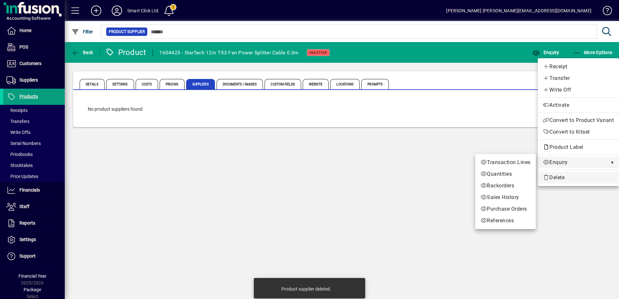
click at [561, 176] on span "Delete" at bounding box center [578, 178] width 71 height 8
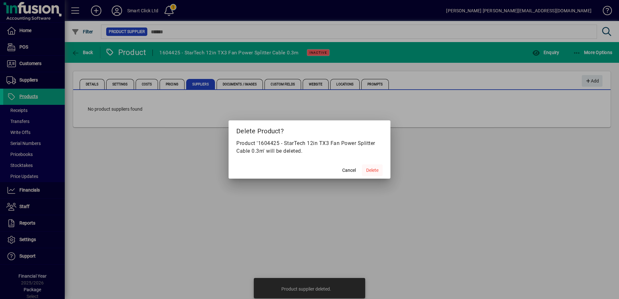
click at [373, 170] on span "Delete" at bounding box center [372, 170] width 12 height 7
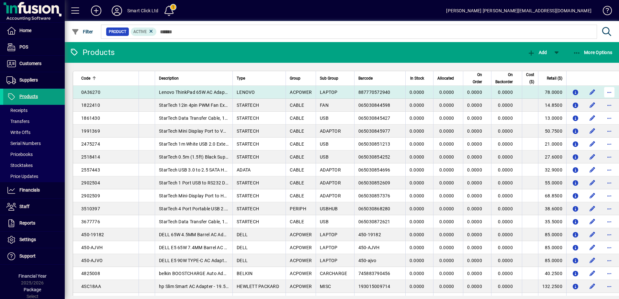
click at [601, 91] on span "button" at bounding box center [609, 92] width 16 height 16
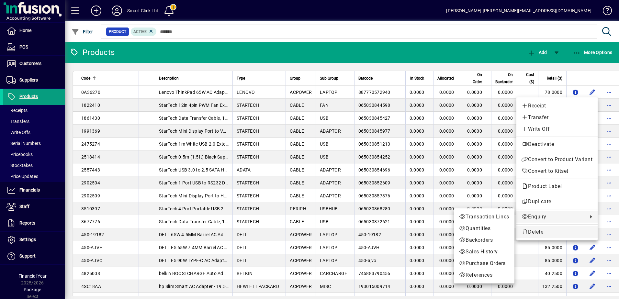
click at [564, 232] on span "Delete" at bounding box center [556, 232] width 71 height 8
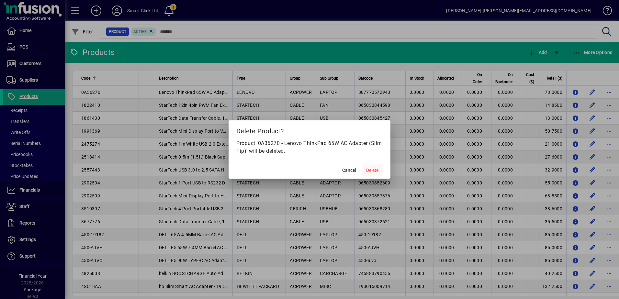
click at [371, 169] on span "Delete" at bounding box center [372, 170] width 12 height 7
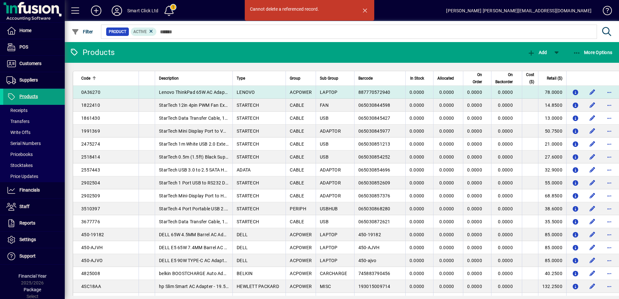
click at [114, 91] on div "0A36270" at bounding box center [107, 92] width 53 height 6
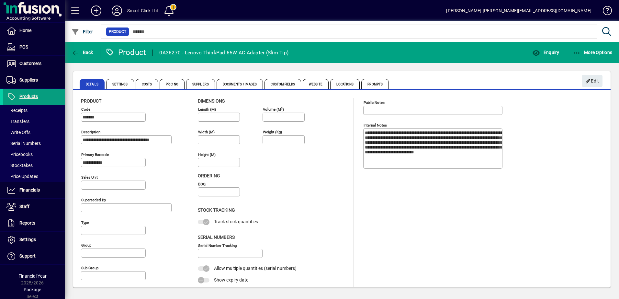
type input "**********"
click at [184, 83] on span "Pricing" at bounding box center [173, 84] width 27 height 16
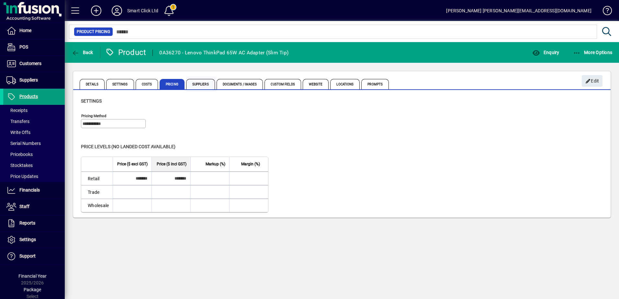
click at [198, 85] on span "Suppliers" at bounding box center [200, 84] width 29 height 10
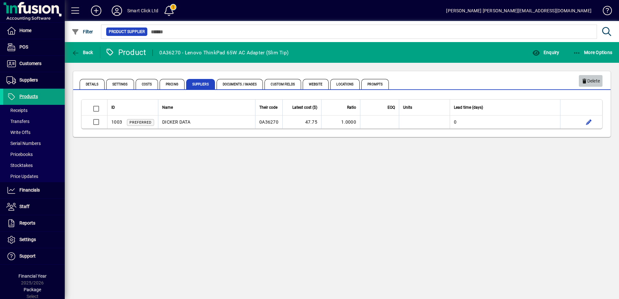
click at [583, 80] on icon "button" at bounding box center [584, 81] width 6 height 5
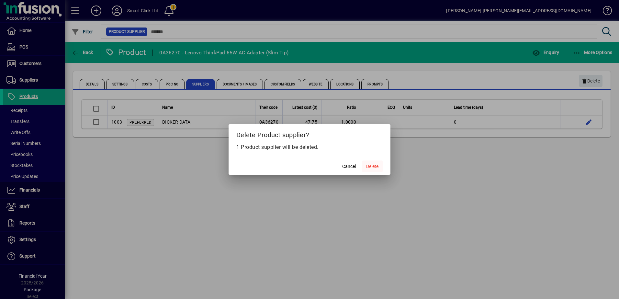
click at [370, 167] on span "Delete" at bounding box center [372, 166] width 12 height 7
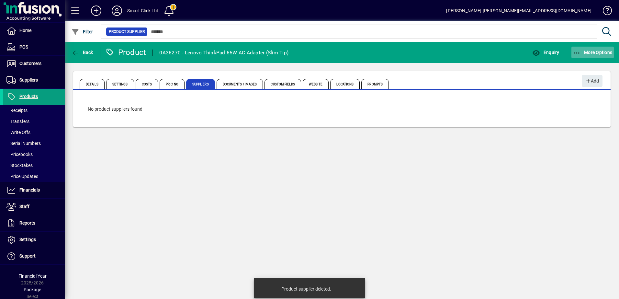
click at [601, 55] on span "button" at bounding box center [592, 53] width 43 height 16
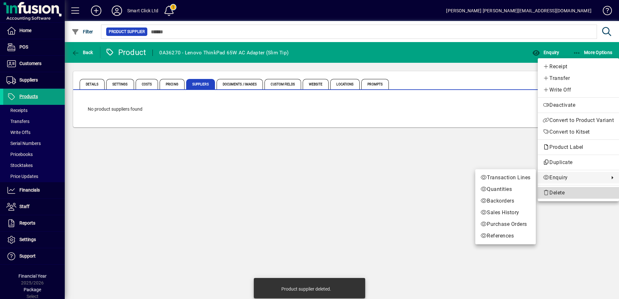
click at [553, 190] on span "Delete" at bounding box center [578, 193] width 71 height 8
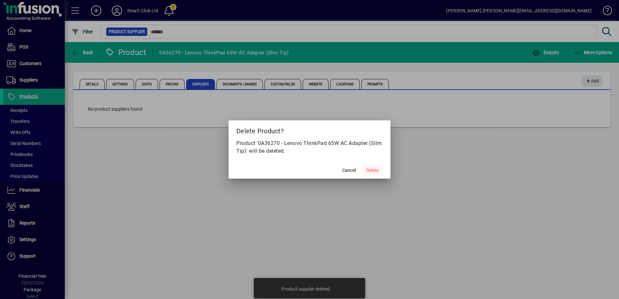
click at [375, 172] on span "Delete" at bounding box center [372, 170] width 12 height 7
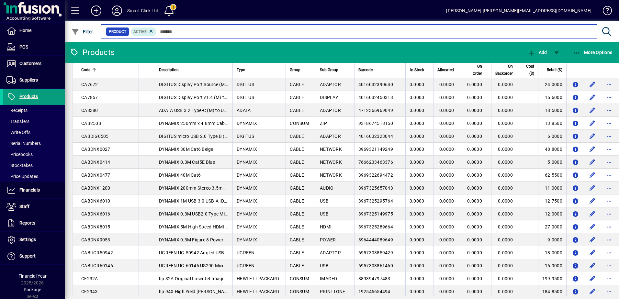
scroll to position [1112, 0]
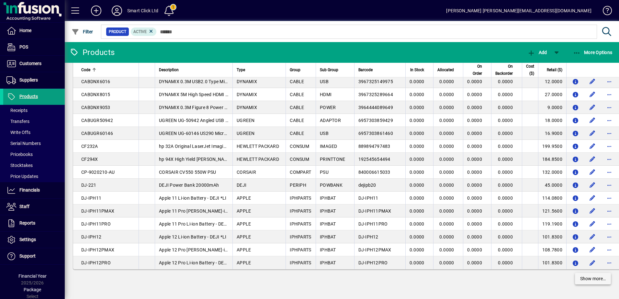
click at [597, 279] on span "Show more…" at bounding box center [593, 278] width 26 height 7
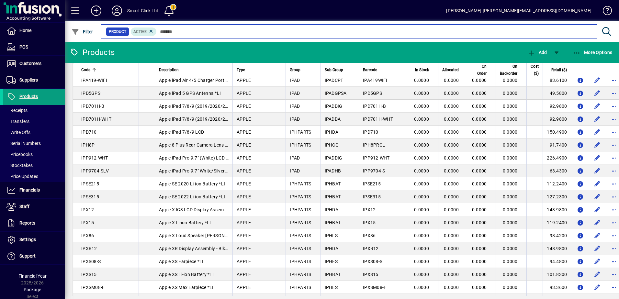
scroll to position [2408, 0]
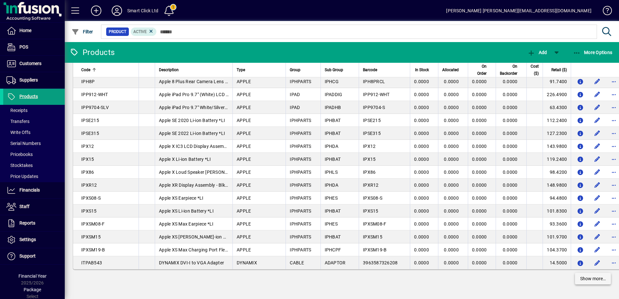
click at [580, 277] on span "Show more…" at bounding box center [593, 278] width 26 height 7
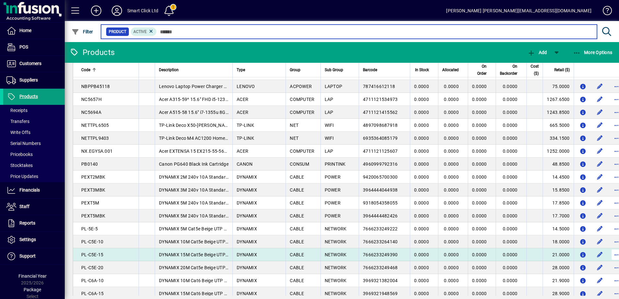
scroll to position [3703, 0]
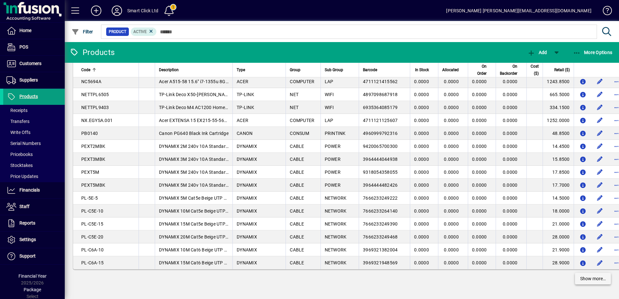
click at [581, 278] on span "Show more…" at bounding box center [593, 278] width 26 height 7
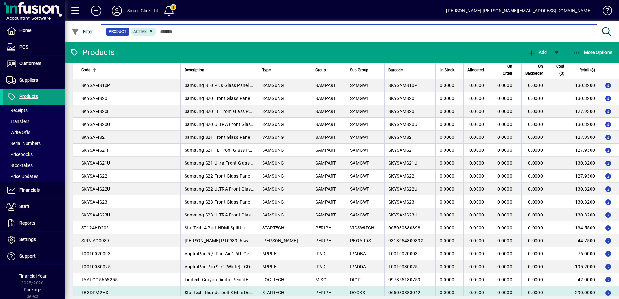
scroll to position [4998, 0]
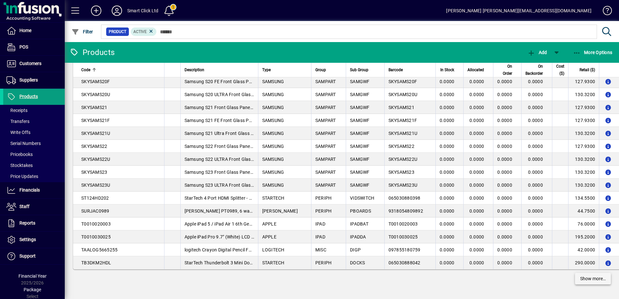
click at [585, 277] on span "Show more…" at bounding box center [593, 278] width 26 height 7
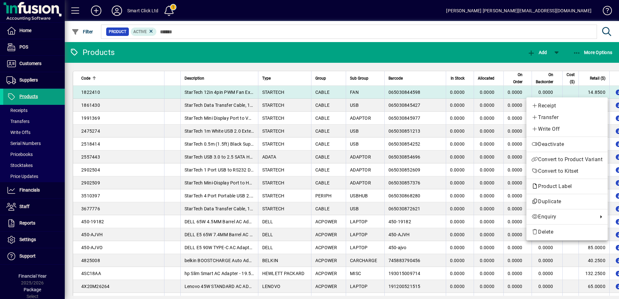
drag, startPoint x: 603, startPoint y: 73, endPoint x: 585, endPoint y: 92, distance: 25.9
click at [603, 73] on div at bounding box center [309, 149] width 619 height 299
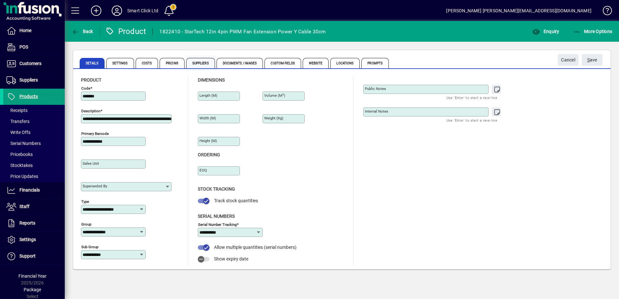
click at [201, 62] on span "Suppliers" at bounding box center [200, 63] width 29 height 10
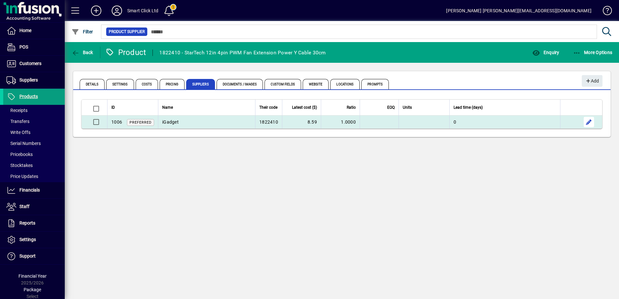
click at [588, 123] on span "button" at bounding box center [589, 122] width 16 height 16
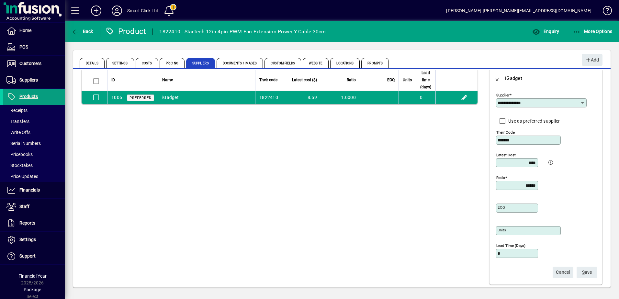
scroll to position [15, 0]
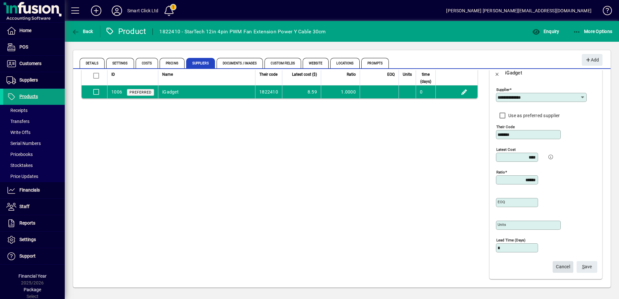
click at [556, 267] on span "Cancel" at bounding box center [563, 266] width 14 height 11
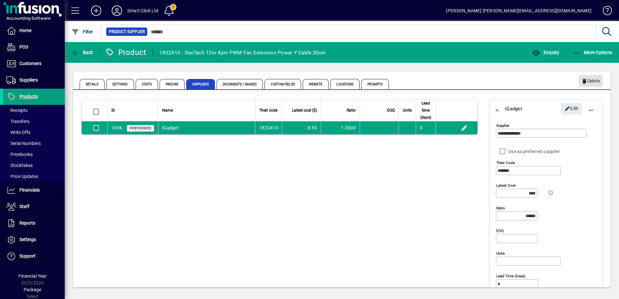
click at [595, 80] on span "Delete" at bounding box center [590, 81] width 18 height 11
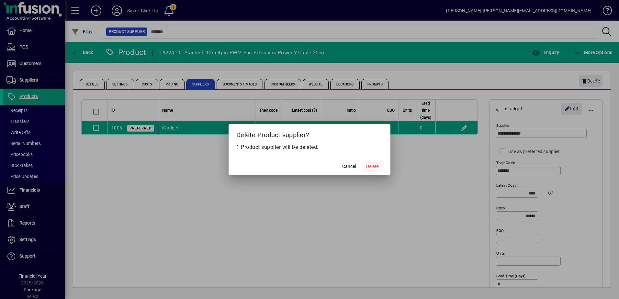
click at [372, 167] on span "Delete" at bounding box center [372, 166] width 12 height 7
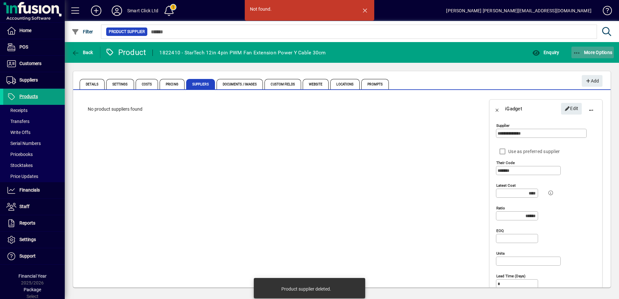
click at [584, 55] on span "More Options" at bounding box center [592, 52] width 39 height 5
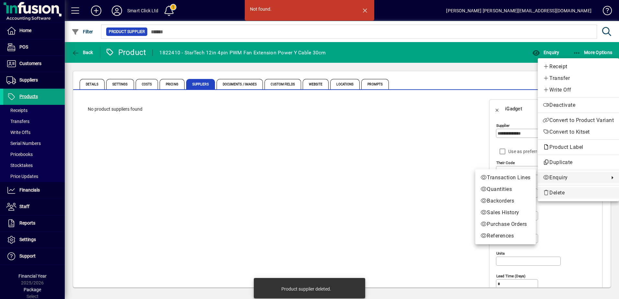
click at [550, 190] on span "Delete" at bounding box center [578, 193] width 71 height 8
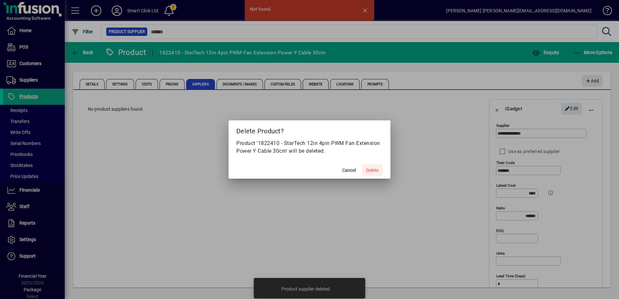
drag, startPoint x: 369, startPoint y: 171, endPoint x: 373, endPoint y: 174, distance: 4.4
click at [370, 171] on span "Delete" at bounding box center [372, 170] width 12 height 7
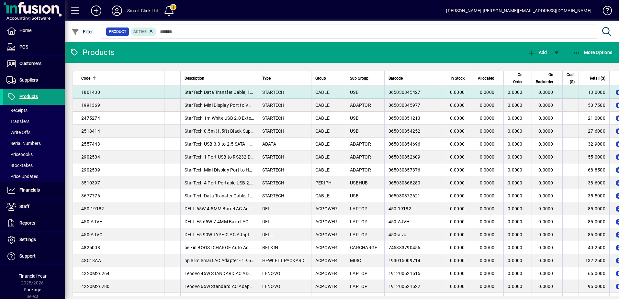
drag, startPoint x: 585, startPoint y: 91, endPoint x: 592, endPoint y: 94, distance: 7.4
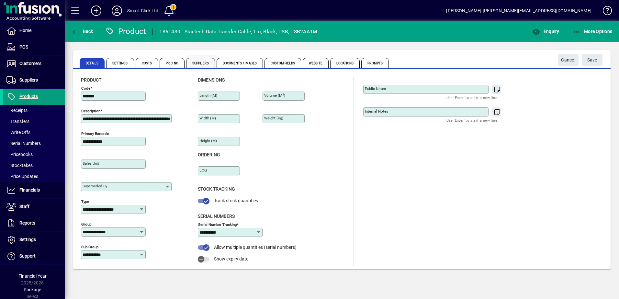
click at [205, 67] on span "Suppliers" at bounding box center [200, 63] width 29 height 10
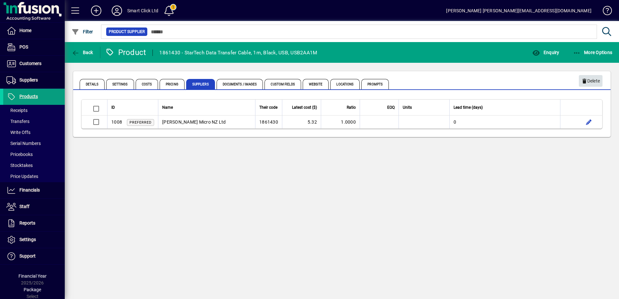
click at [590, 76] on span "Delete" at bounding box center [590, 81] width 18 height 11
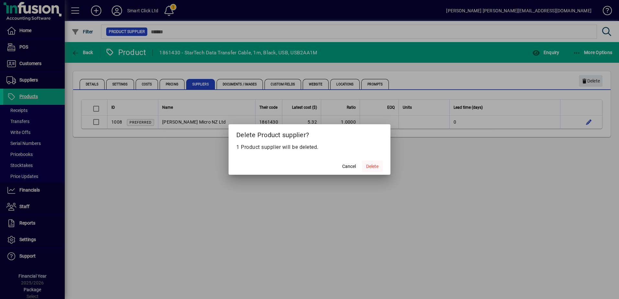
click at [374, 166] on span "Delete" at bounding box center [372, 166] width 12 height 7
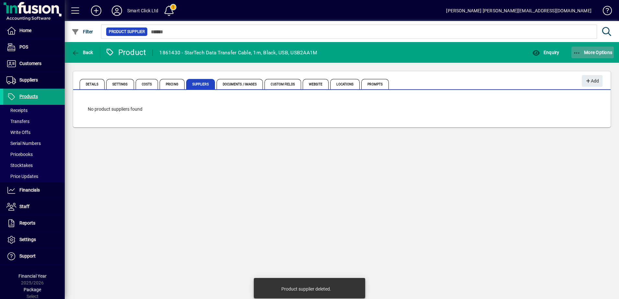
click at [593, 52] on span "More Options" at bounding box center [592, 52] width 39 height 5
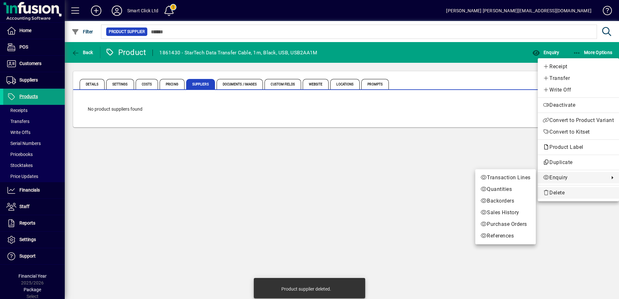
click at [559, 193] on span "Delete" at bounding box center [578, 193] width 71 height 8
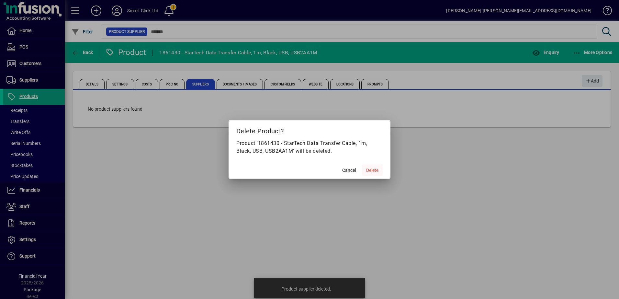
click at [368, 173] on span "Delete" at bounding box center [372, 170] width 12 height 7
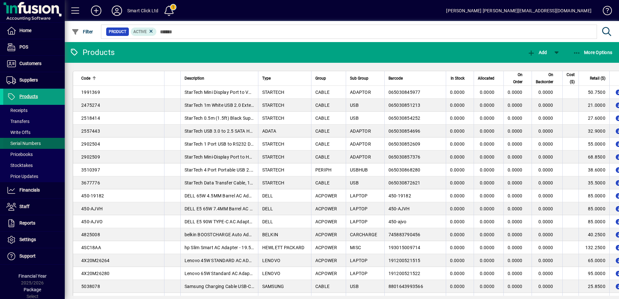
click at [33, 140] on span "Serial Numbers" at bounding box center [22, 143] width 38 height 7
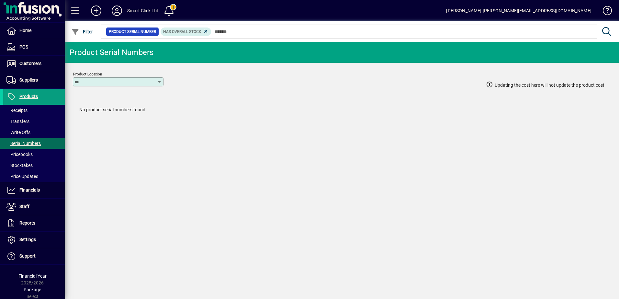
click at [122, 85] on div "Product Location" at bounding box center [118, 81] width 91 height 9
click at [95, 118] on div "Smart Click" at bounding box center [90, 121] width 24 height 7
type input "**********"
click at [31, 33] on span "Home" at bounding box center [17, 31] width 28 height 8
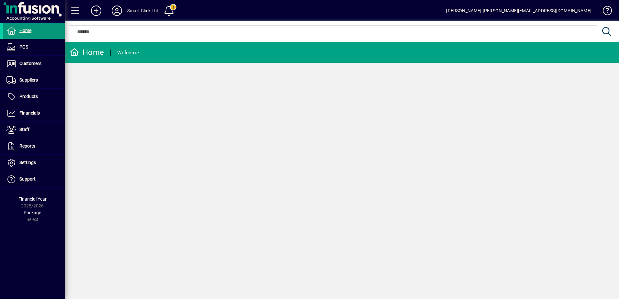
click at [39, 27] on span at bounding box center [33, 31] width 61 height 16
click at [23, 43] on span at bounding box center [33, 47] width 61 height 16
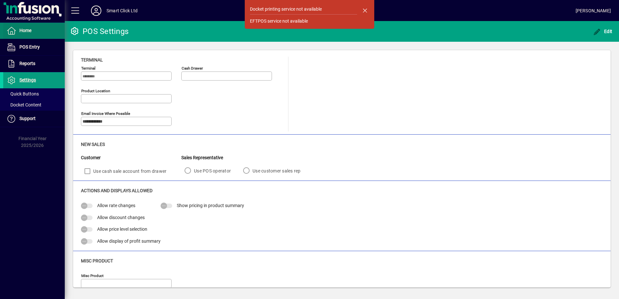
click at [25, 26] on span at bounding box center [33, 31] width 61 height 16
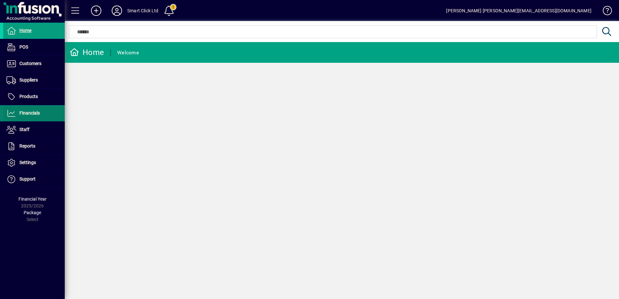
click at [25, 116] on span "Financials" at bounding box center [21, 113] width 37 height 8
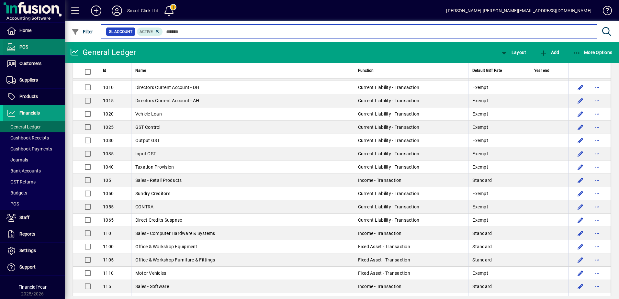
scroll to position [32, 0]
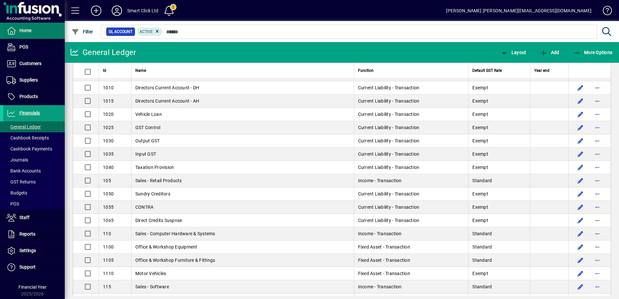
click at [24, 34] on span "Home" at bounding box center [17, 31] width 28 height 8
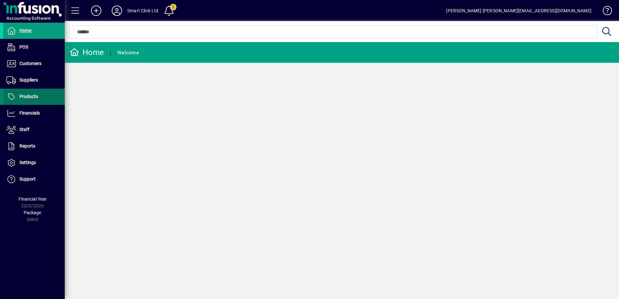
click at [43, 94] on span at bounding box center [33, 97] width 61 height 16
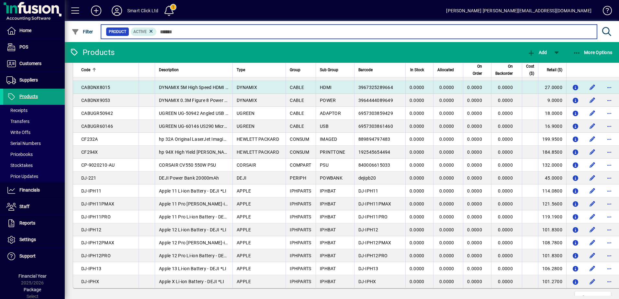
scroll to position [1112, 0]
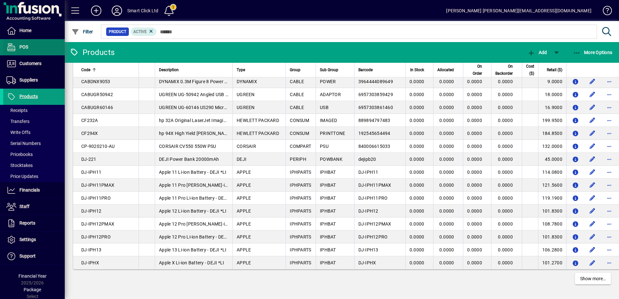
click at [34, 48] on span at bounding box center [33, 47] width 61 height 16
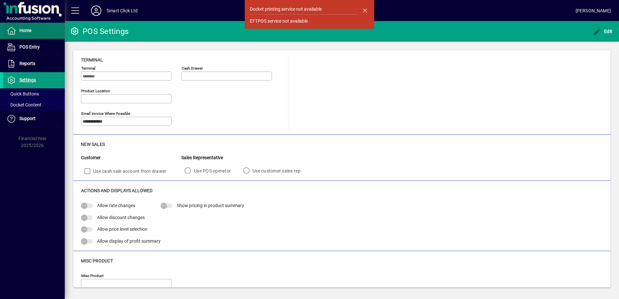
click at [29, 36] on span at bounding box center [33, 31] width 61 height 16
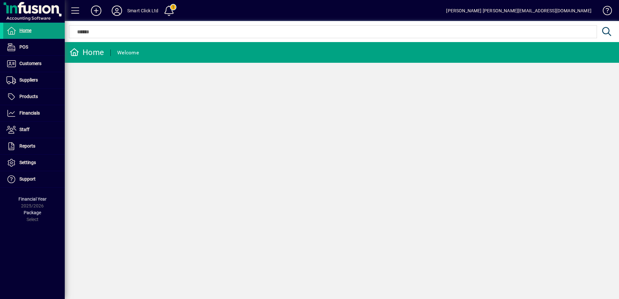
click at [97, 32] on input "text" at bounding box center [333, 32] width 518 height 8
click at [97, 35] on input "text" at bounding box center [333, 32] width 518 height 8
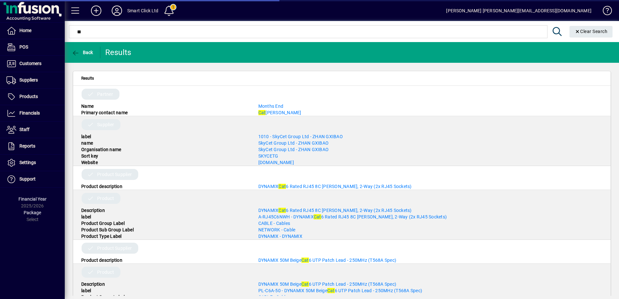
type input "*"
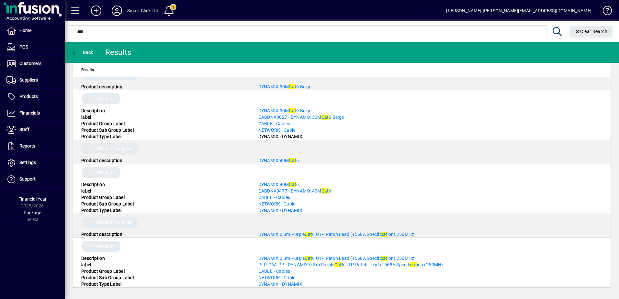
scroll to position [1479, 0]
type input "***"
click at [278, 233] on span "DYNAMIX 0.3m Purple Cat 6 UTP Patch Lead (T568A Specifi cat ion) 250MHz" at bounding box center [336, 234] width 156 height 5
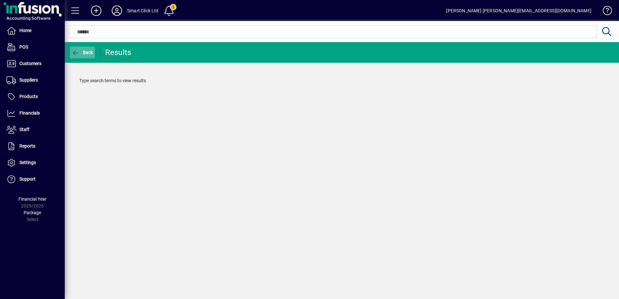
click at [77, 55] on icon "button" at bounding box center [76, 53] width 8 height 6
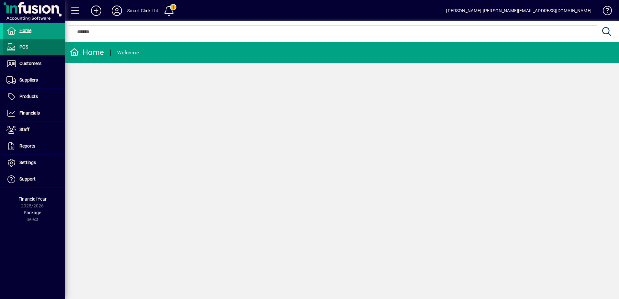
click at [33, 48] on span at bounding box center [33, 47] width 61 height 16
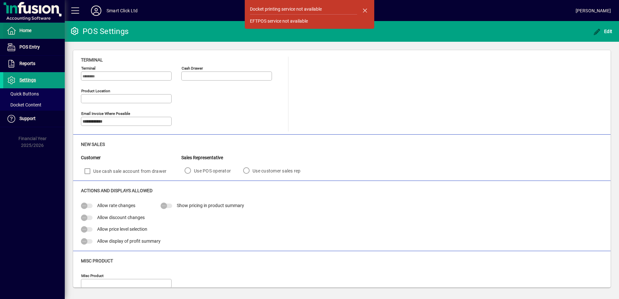
click at [23, 26] on span at bounding box center [33, 31] width 61 height 16
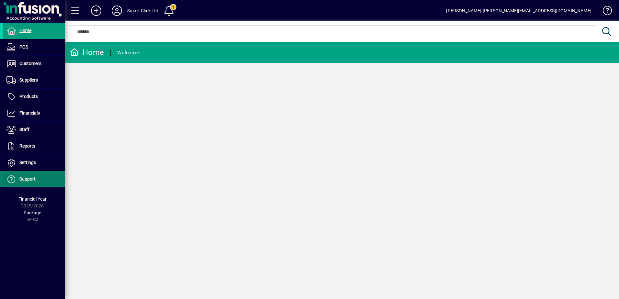
click at [31, 182] on span "Support" at bounding box center [19, 179] width 32 height 8
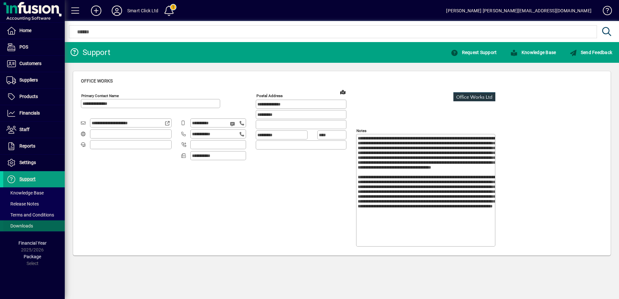
click at [26, 225] on span "Downloads" at bounding box center [19, 225] width 27 height 5
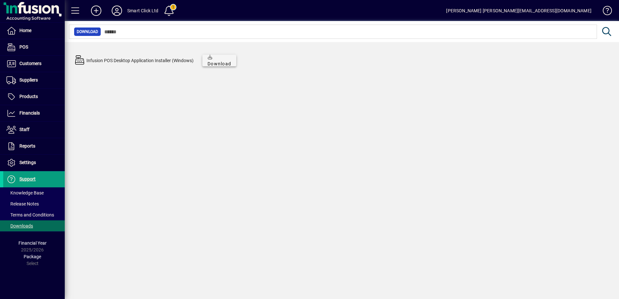
click at [219, 62] on span "Download" at bounding box center [219, 61] width 24 height 14
